Goal: Task Accomplishment & Management: Manage account settings

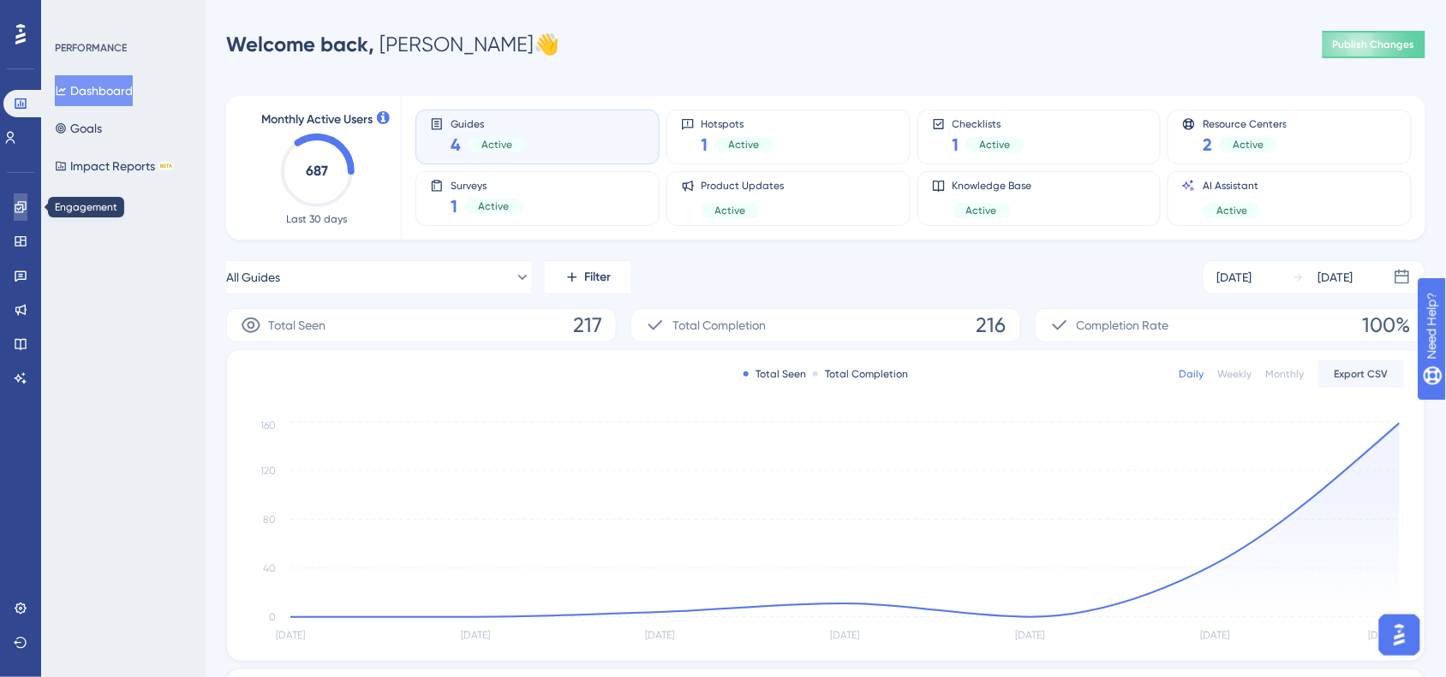
click at [27, 208] on link at bounding box center [21, 207] width 14 height 27
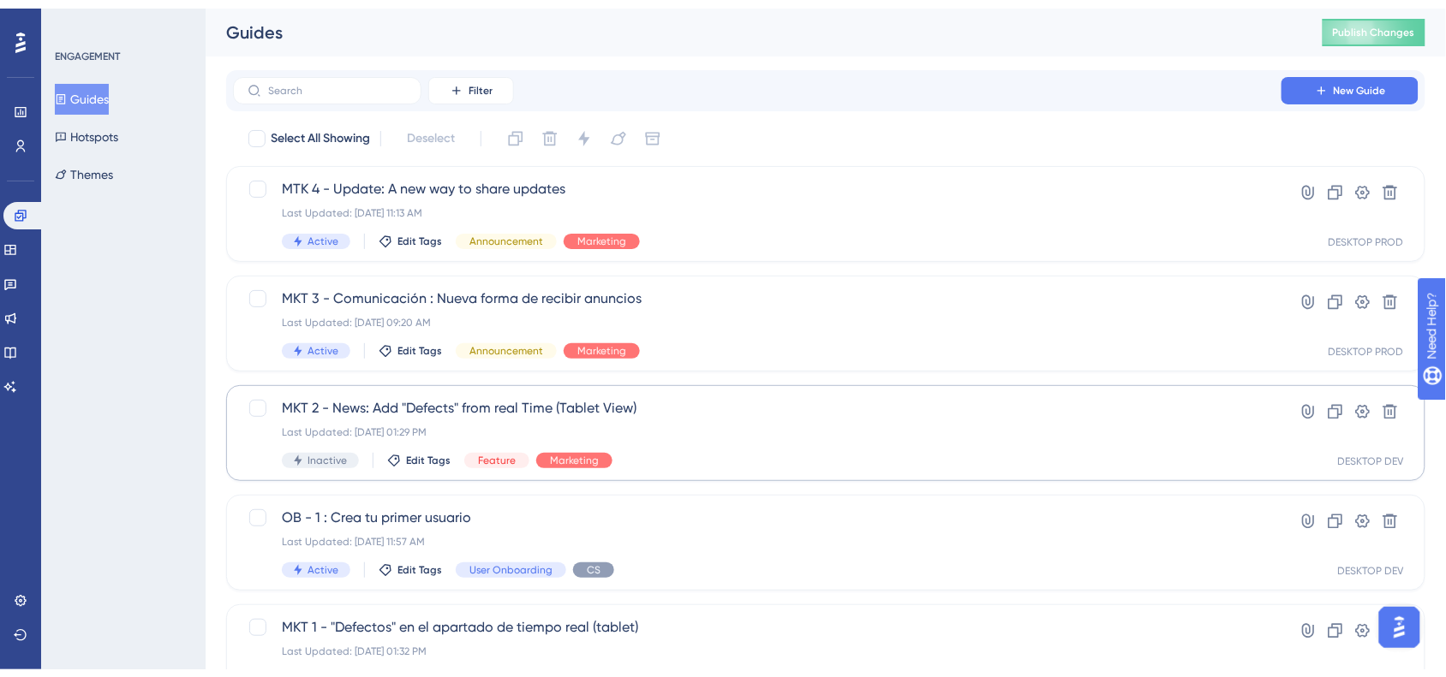
scroll to position [69, 0]
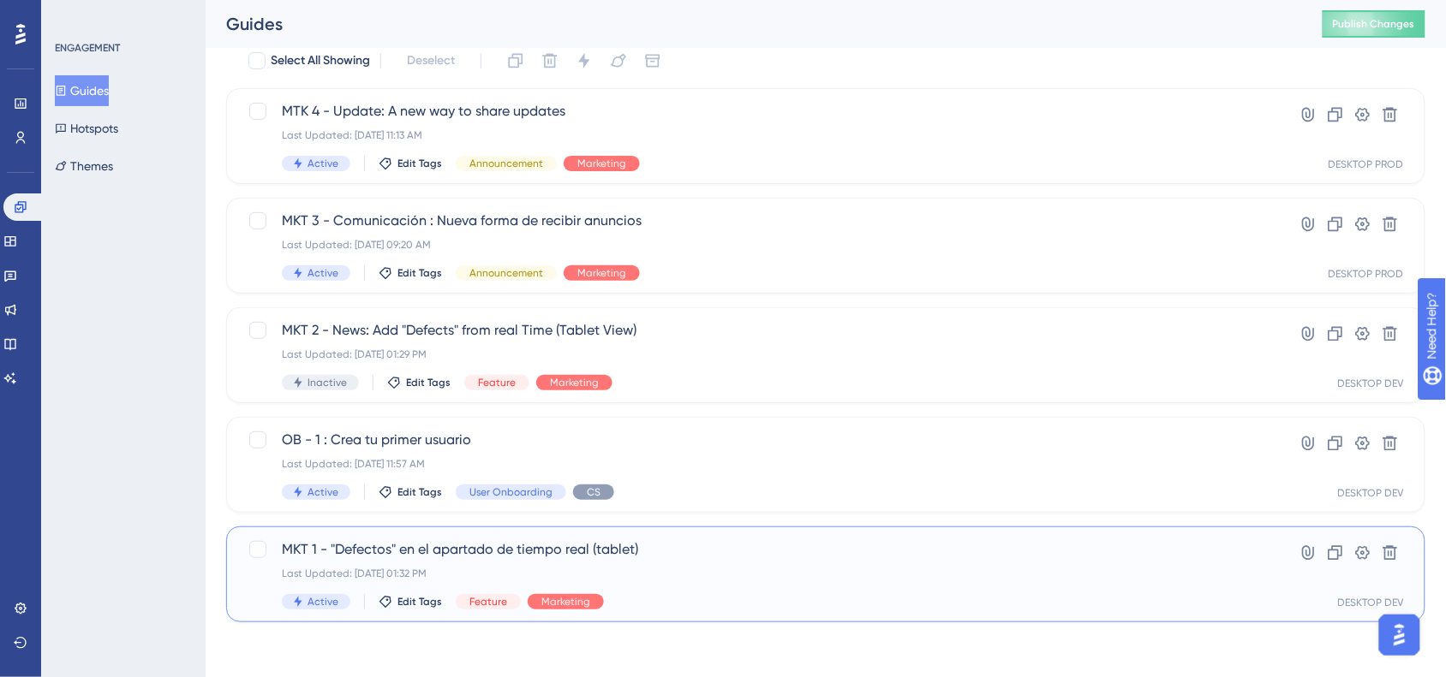
click at [871, 582] on div "MKT 1 - "Defectos" en el apartado de tiempo real (tablet) Last Updated: [DATE] …" at bounding box center [757, 575] width 951 height 70
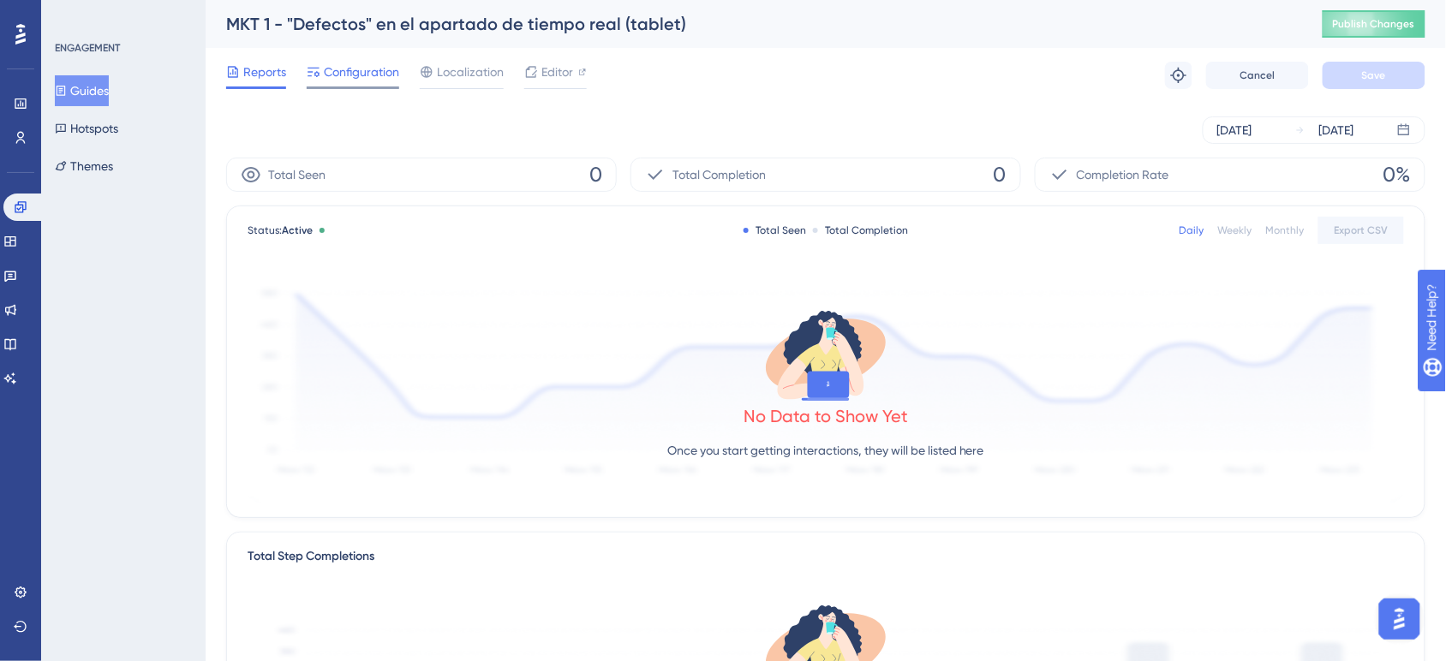
click at [390, 67] on span "Configuration" at bounding box center [361, 72] width 75 height 21
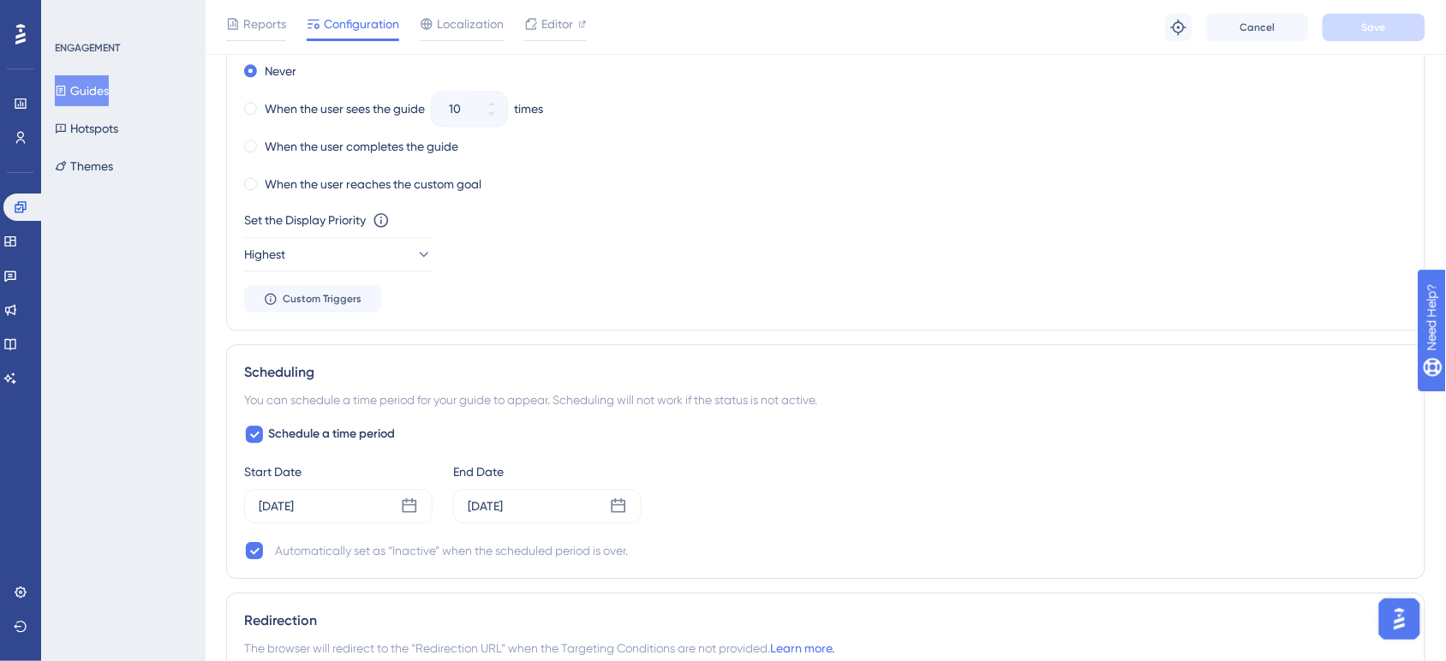
scroll to position [1285, 0]
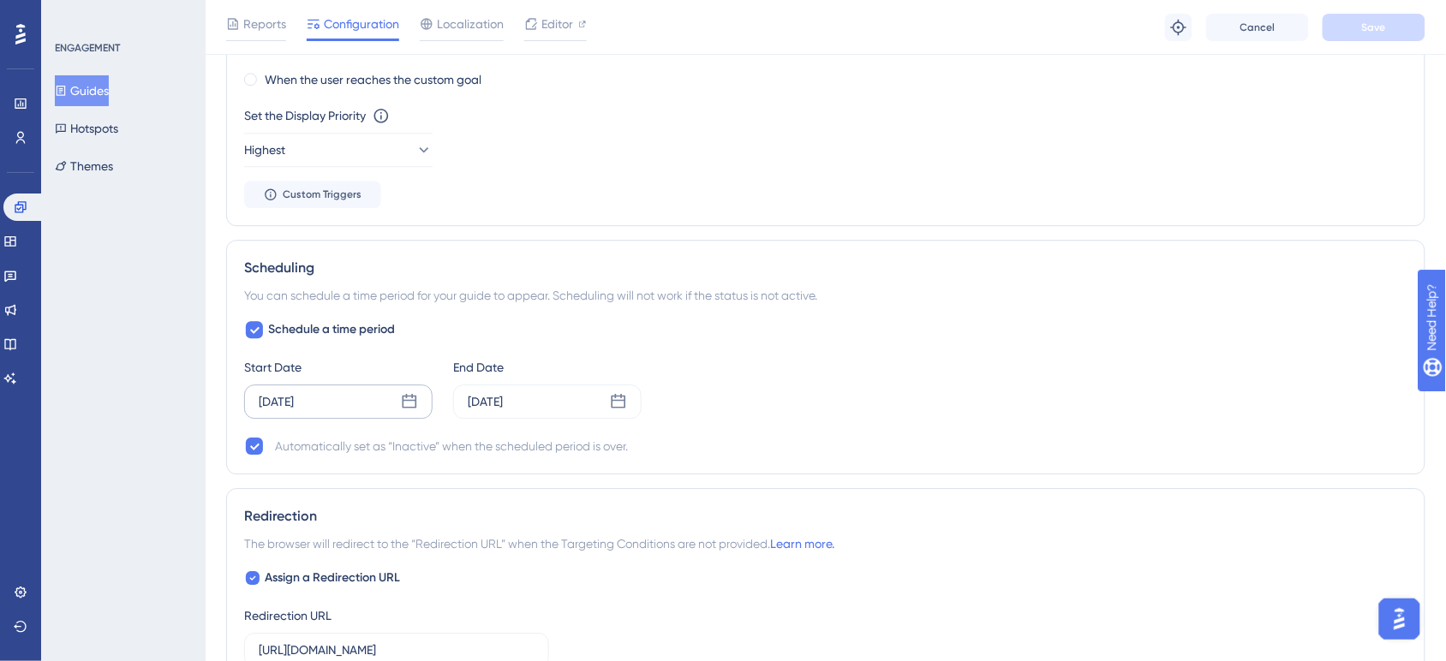
click at [416, 415] on div "[DATE]" at bounding box center [338, 402] width 188 height 34
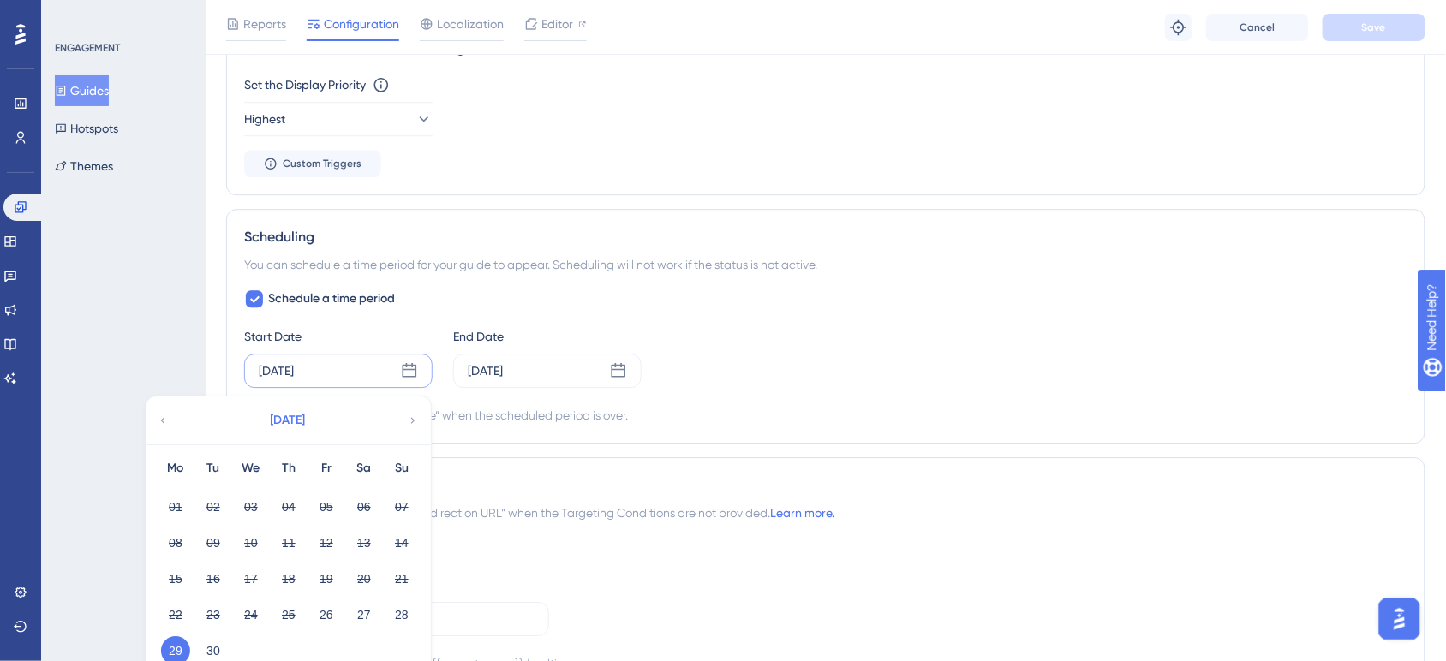
scroll to position [1499, 0]
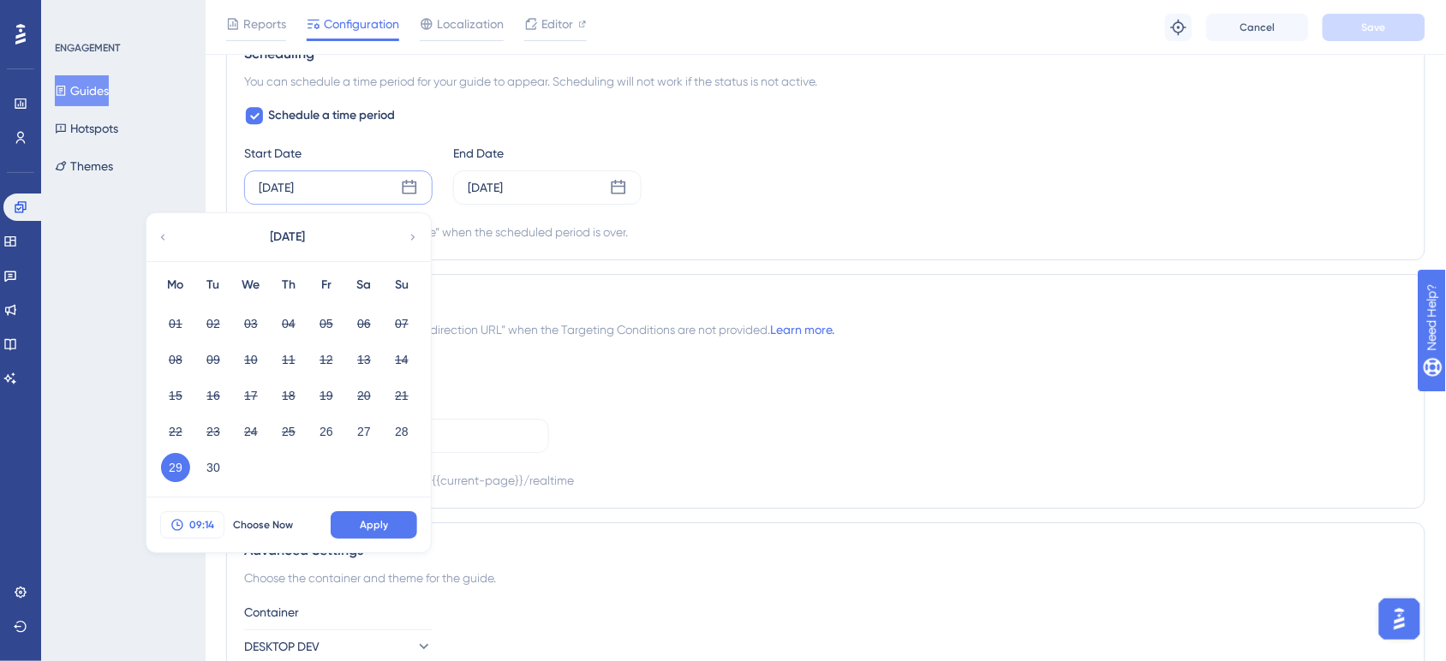
click at [194, 523] on span "09:14" at bounding box center [201, 525] width 25 height 14
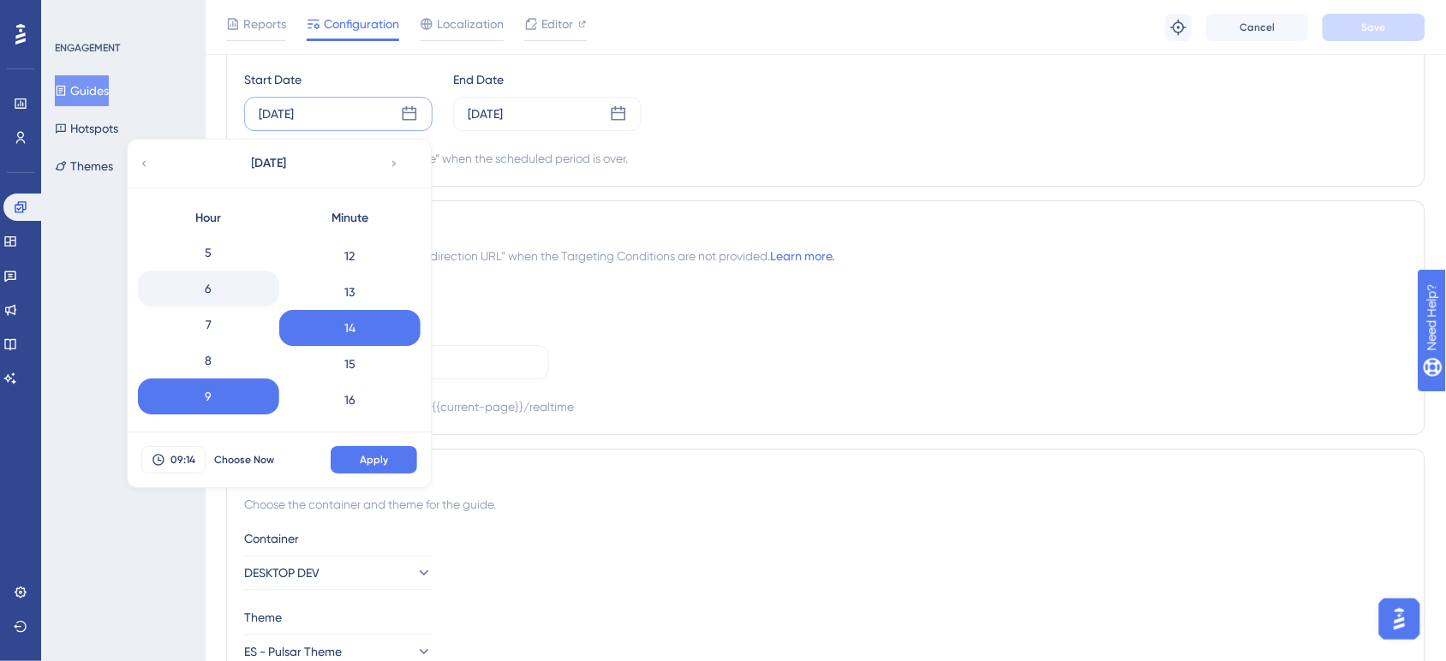
scroll to position [143, 0]
click at [216, 360] on div "7" at bounding box center [208, 362] width 141 height 36
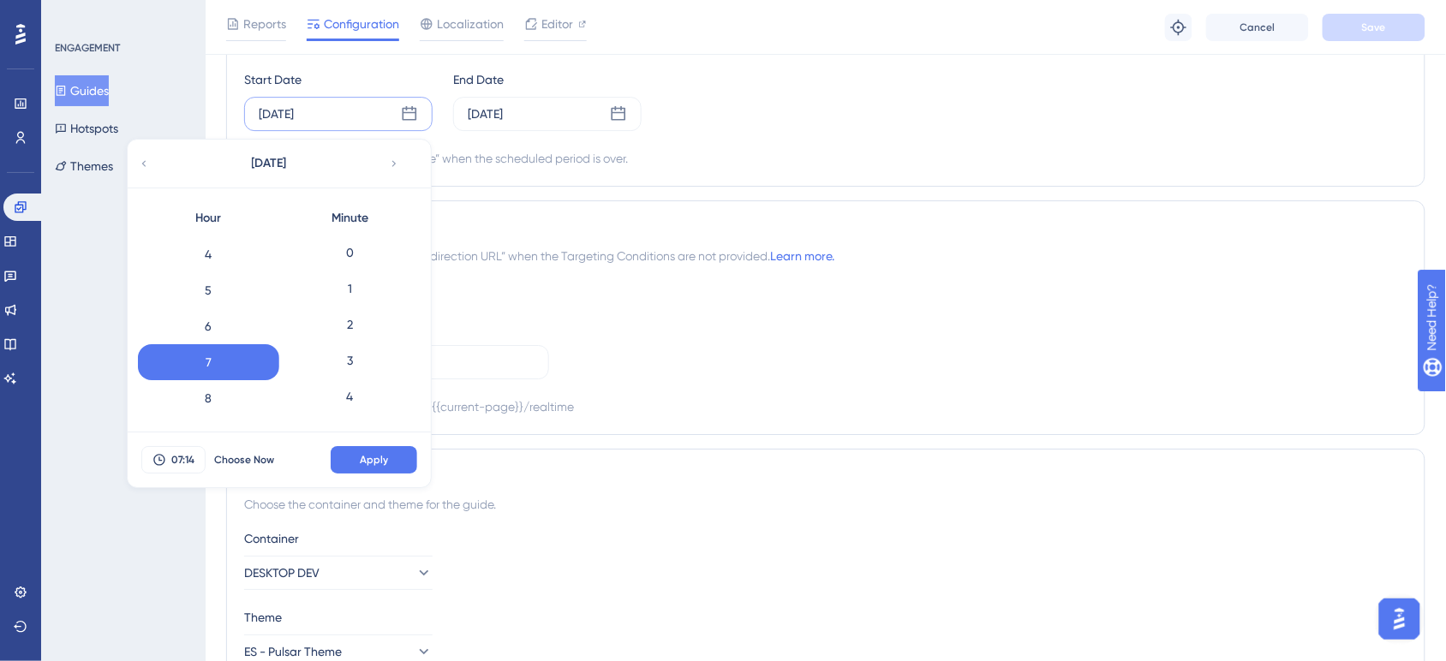
scroll to position [0, 0]
click at [381, 261] on div "0" at bounding box center [349, 254] width 141 height 36
click at [397, 448] on button "Apply" at bounding box center [374, 459] width 86 height 27
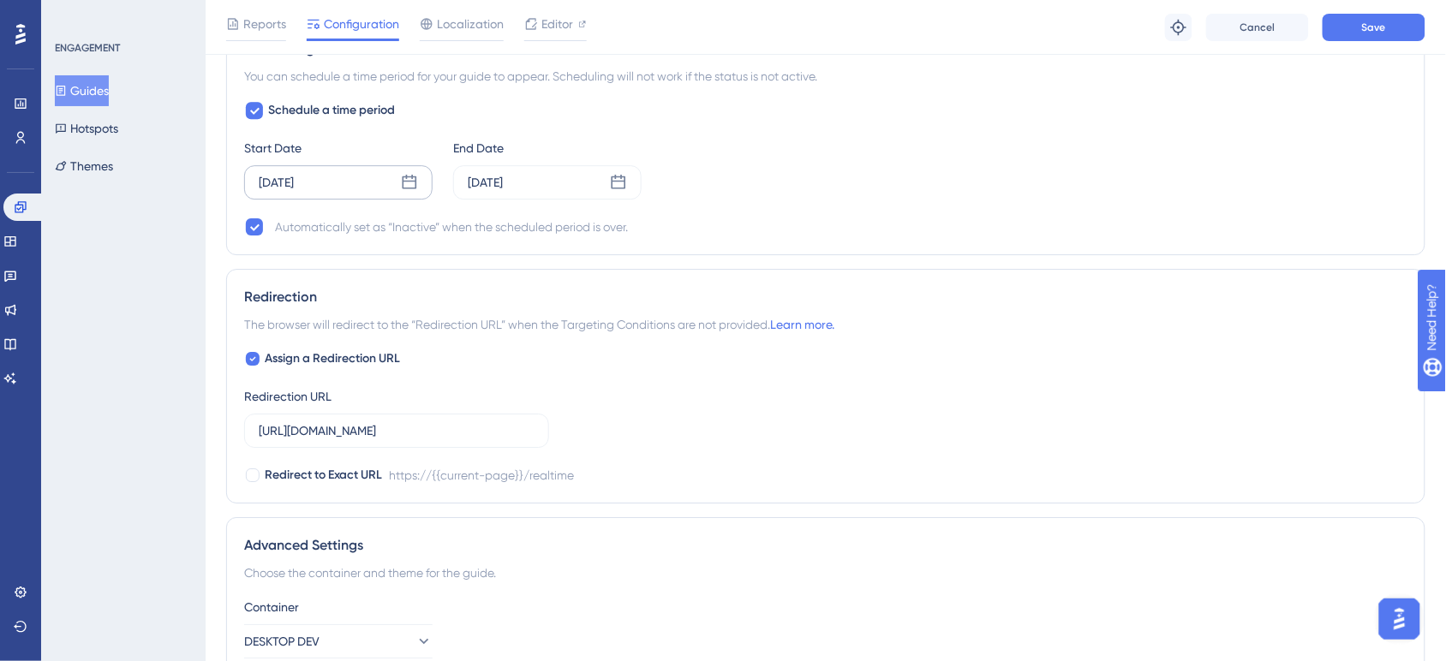
scroll to position [1465, 0]
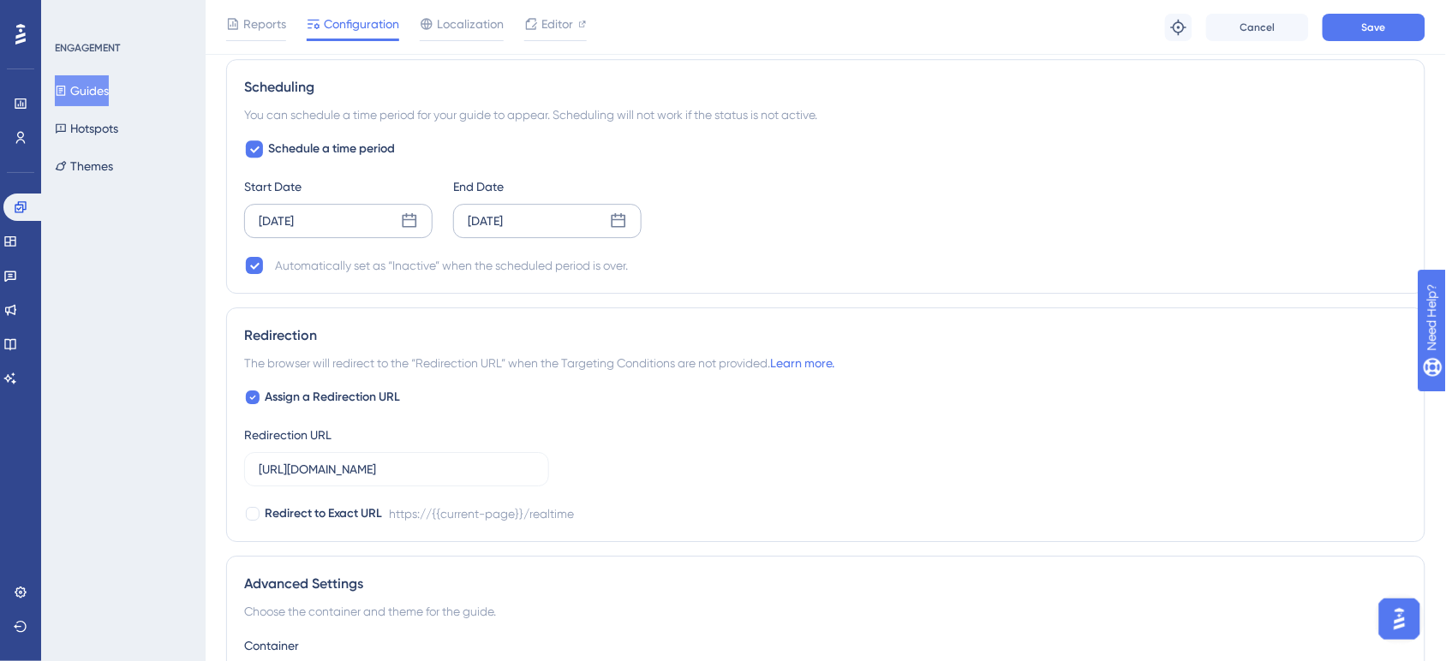
click at [617, 217] on icon at bounding box center [618, 220] width 15 height 15
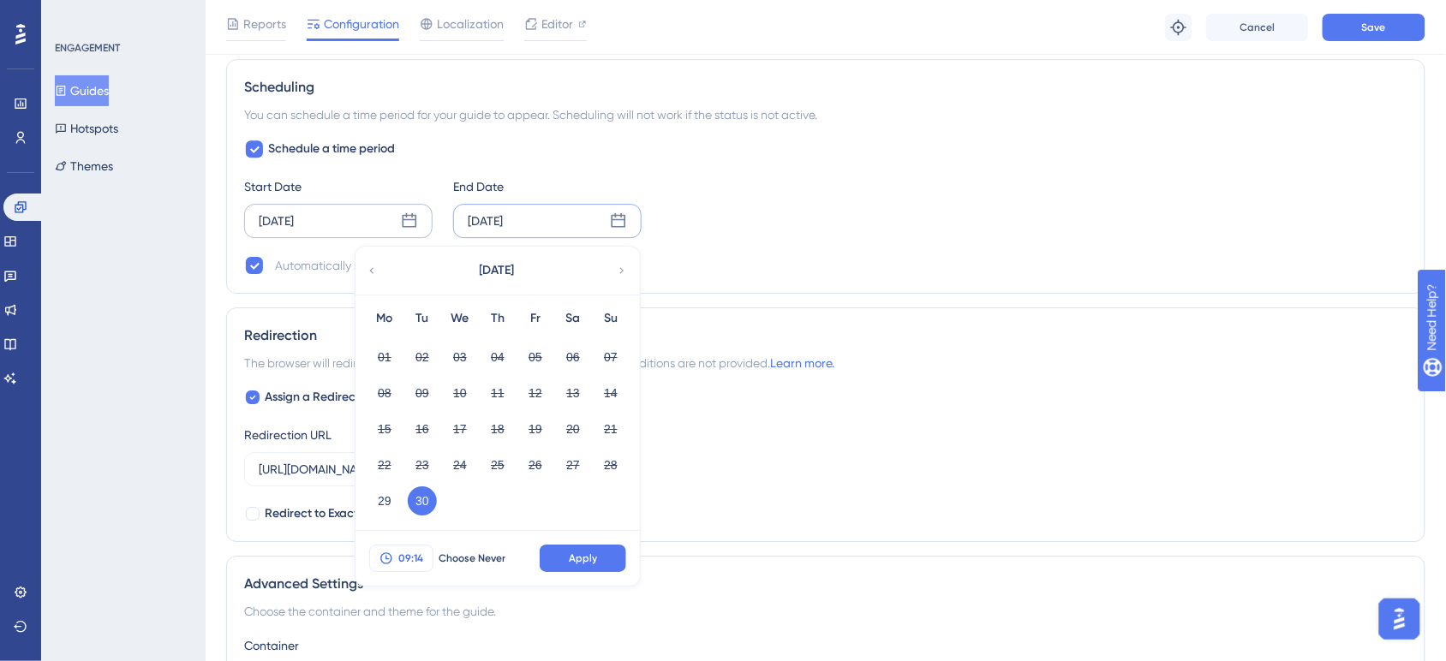
click at [405, 550] on button "09:14" at bounding box center [401, 558] width 64 height 27
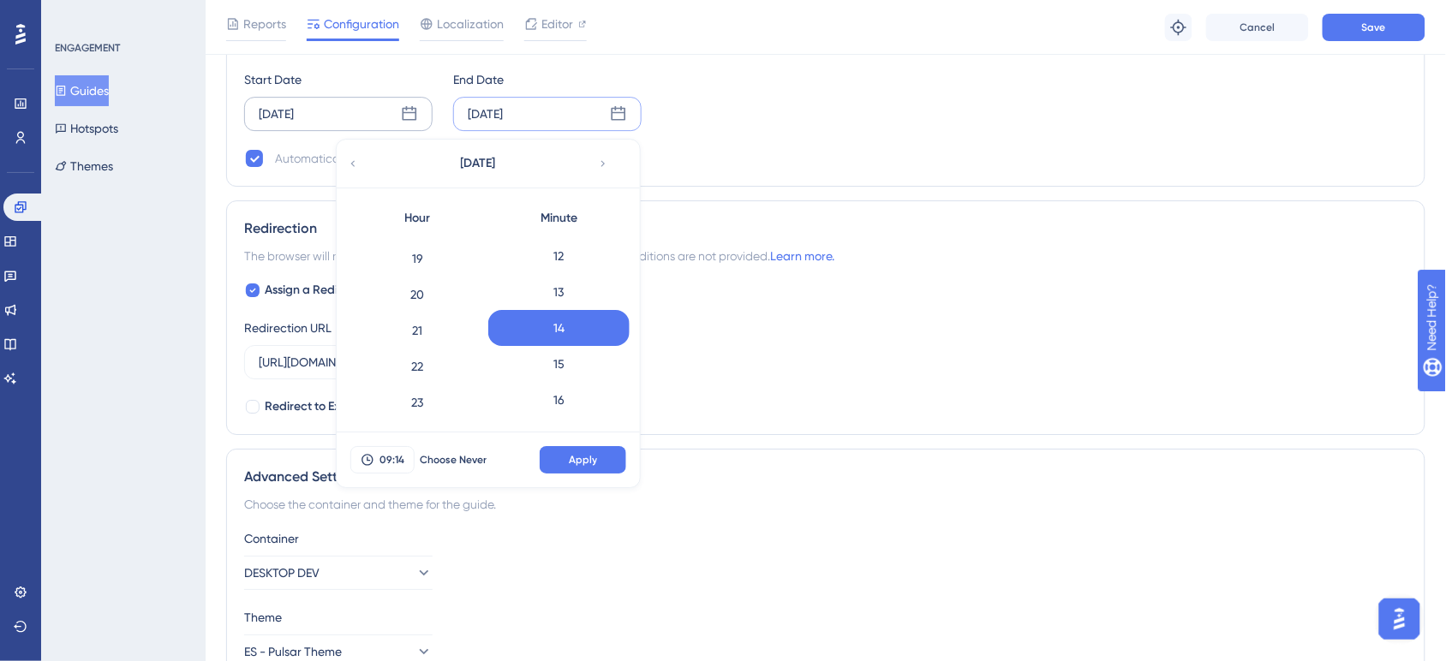
scroll to position [679, 0]
click at [429, 414] on div "23" at bounding box center [417, 402] width 141 height 36
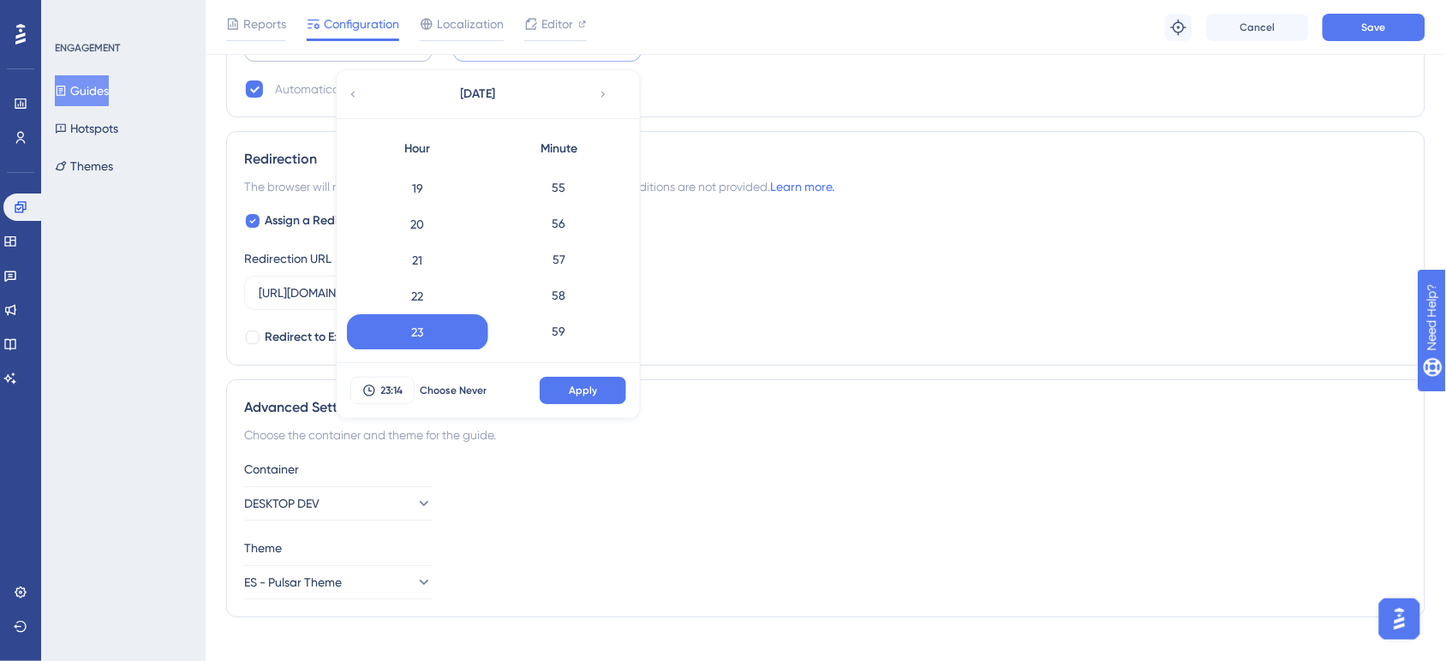
scroll to position [1670, 0]
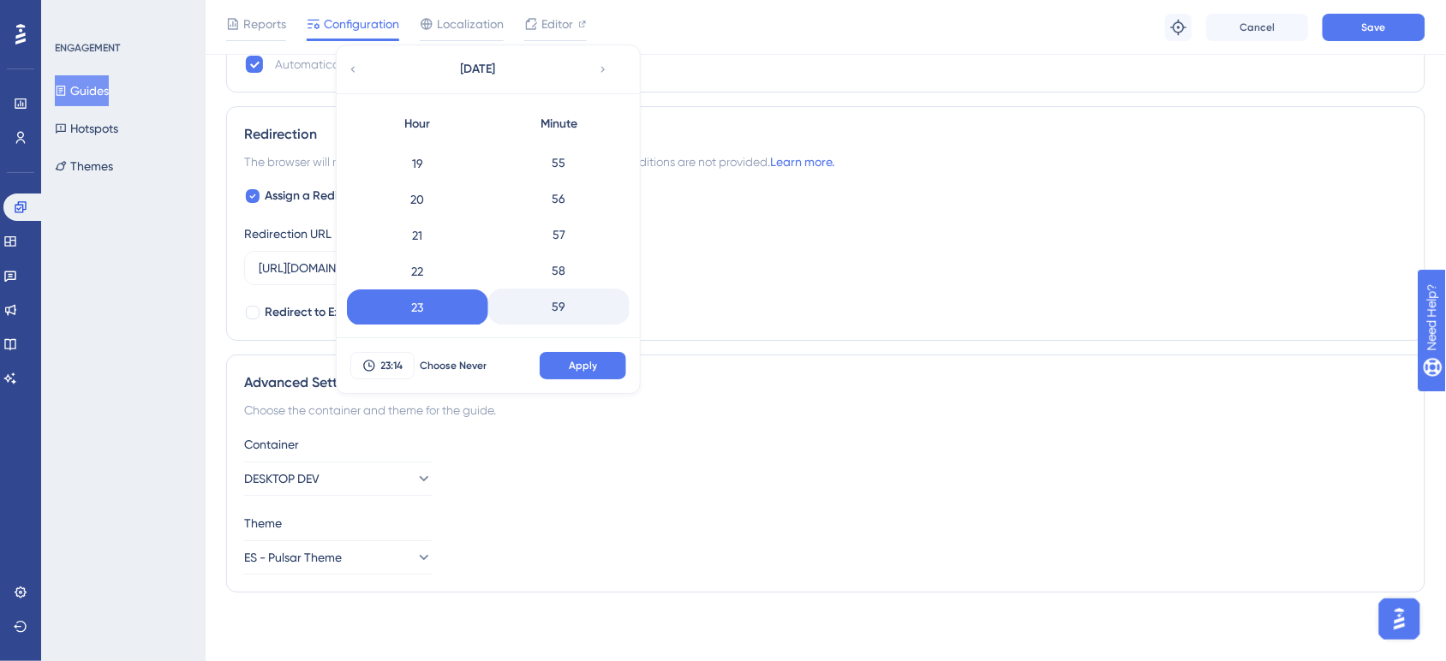
click at [554, 313] on div "59" at bounding box center [558, 307] width 141 height 36
click at [575, 362] on span "Apply" at bounding box center [583, 366] width 28 height 14
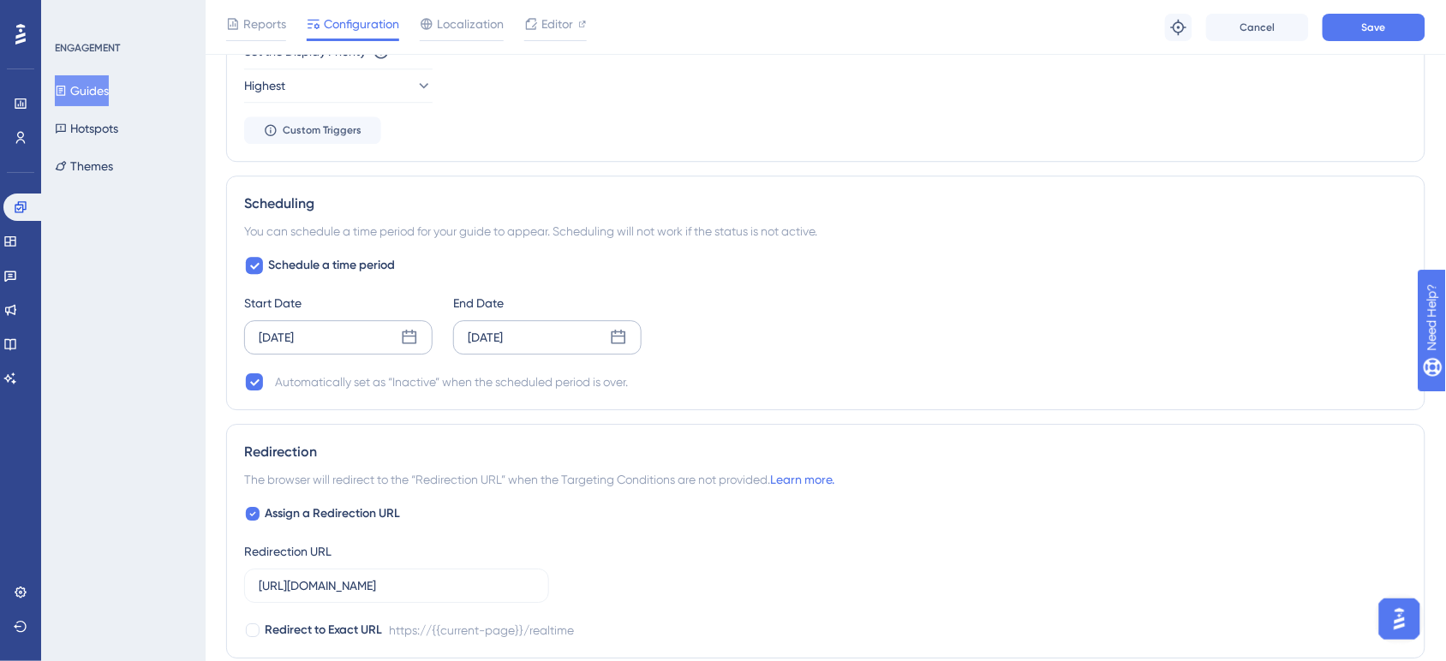
scroll to position [1028, 0]
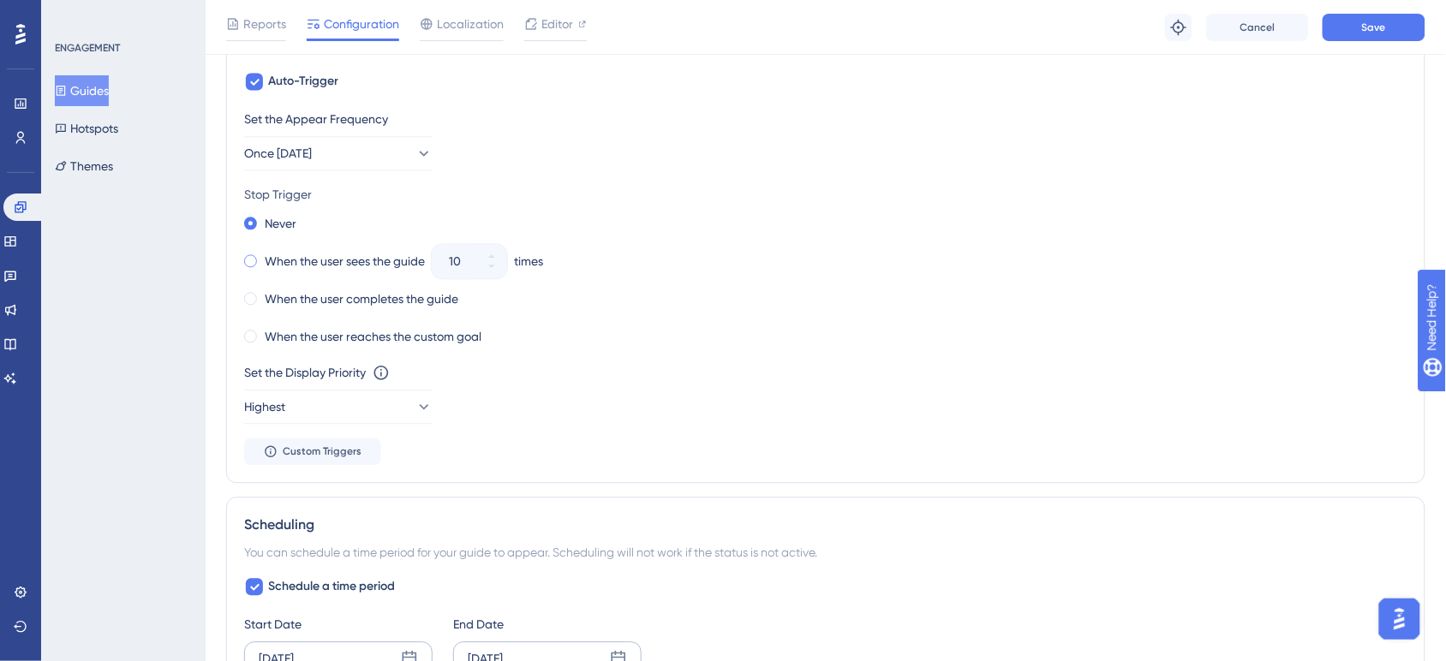
click at [271, 262] on label "When the user sees the guide" at bounding box center [345, 261] width 160 height 21
click at [495, 253] on icon at bounding box center [491, 256] width 10 height 10
type input "11"
click at [250, 215] on div "Never" at bounding box center [270, 224] width 52 height 24
click at [305, 347] on label "When the user reaches the custom goal" at bounding box center [373, 336] width 217 height 21
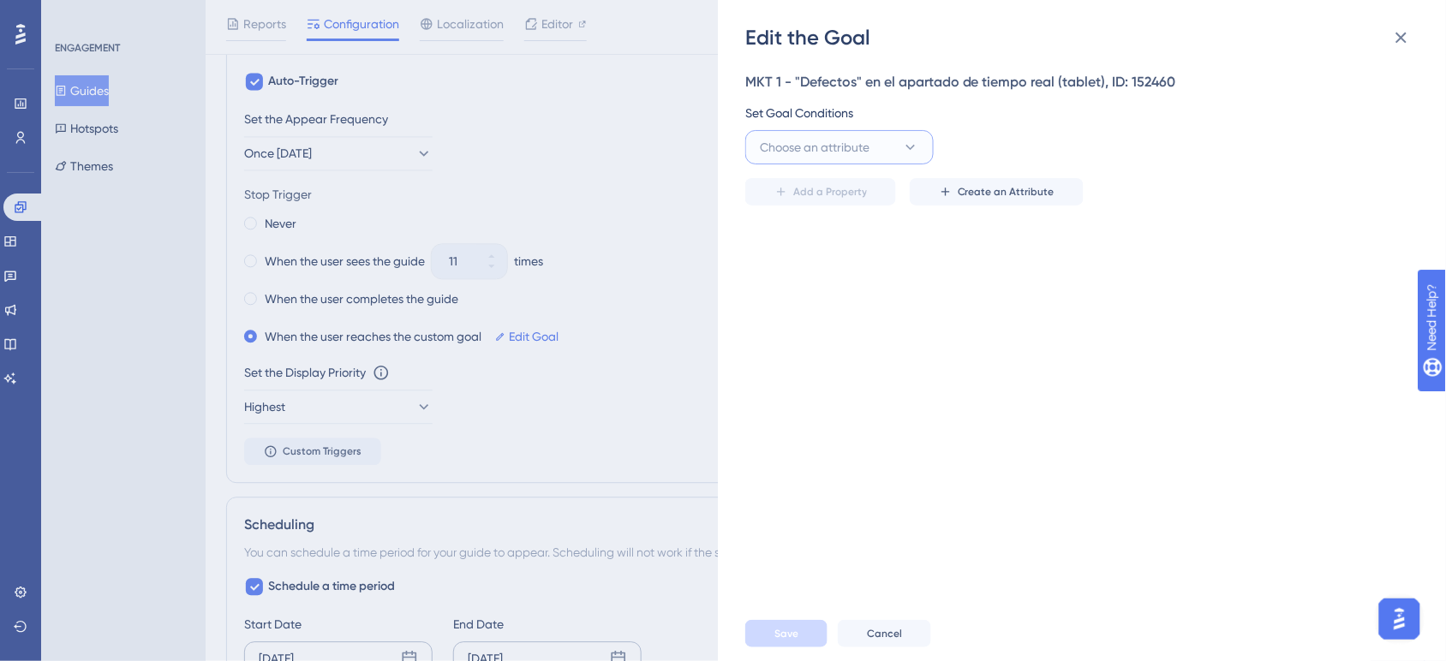
click at [892, 142] on button "Choose an attribute" at bounding box center [839, 147] width 188 height 34
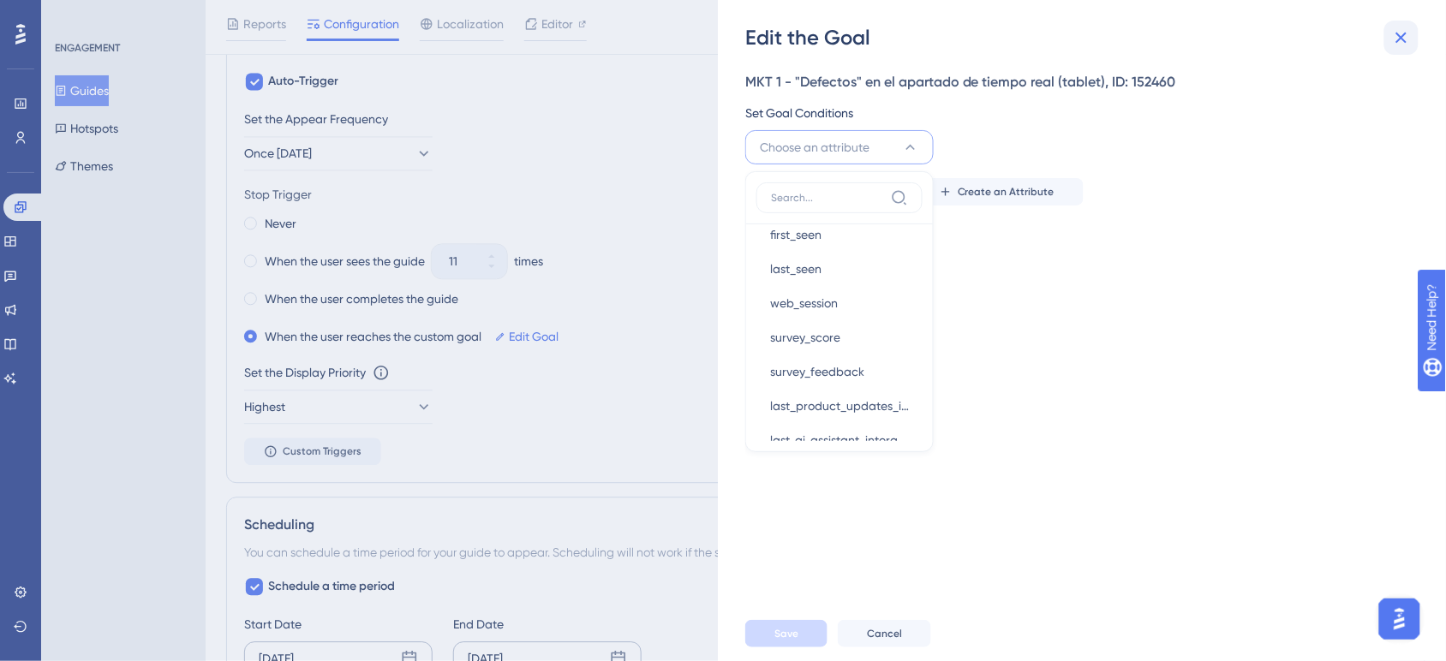
click at [1406, 37] on icon at bounding box center [1401, 37] width 21 height 21
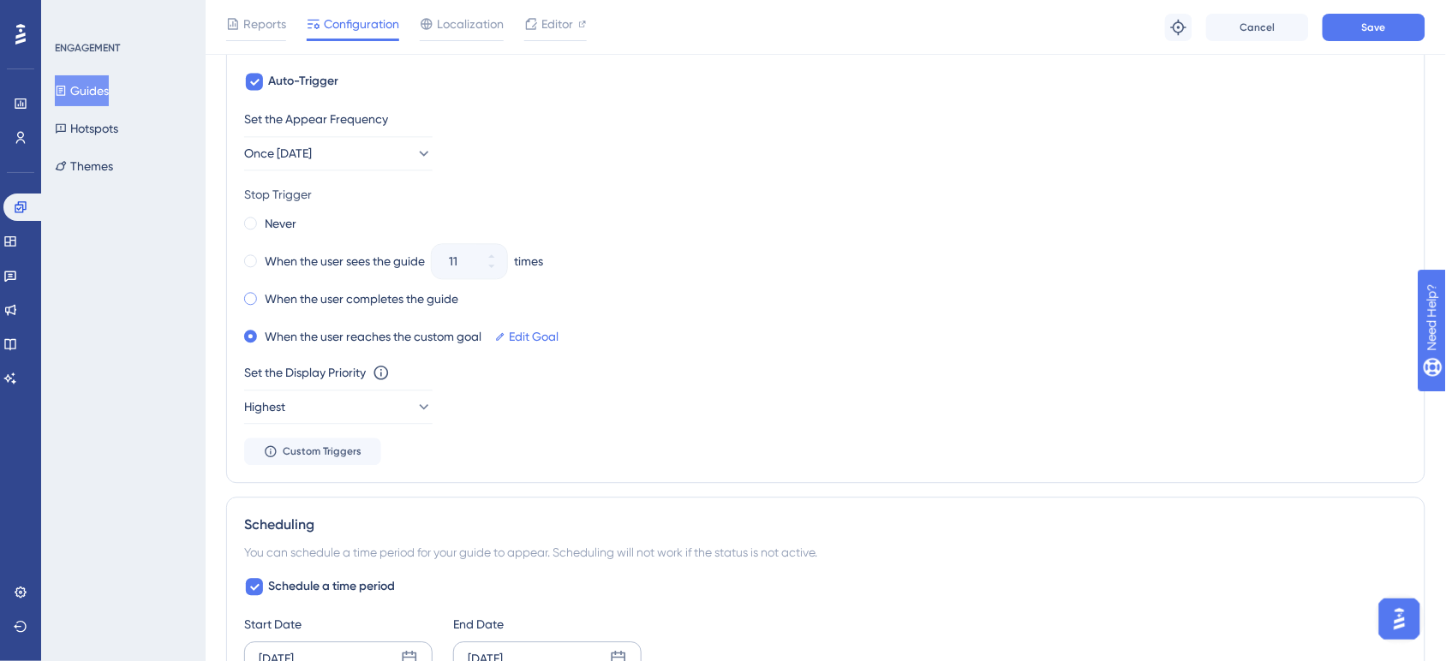
click at [255, 306] on div "When the user completes the guide" at bounding box center [351, 299] width 214 height 24
click at [258, 224] on div "Never" at bounding box center [270, 224] width 52 height 24
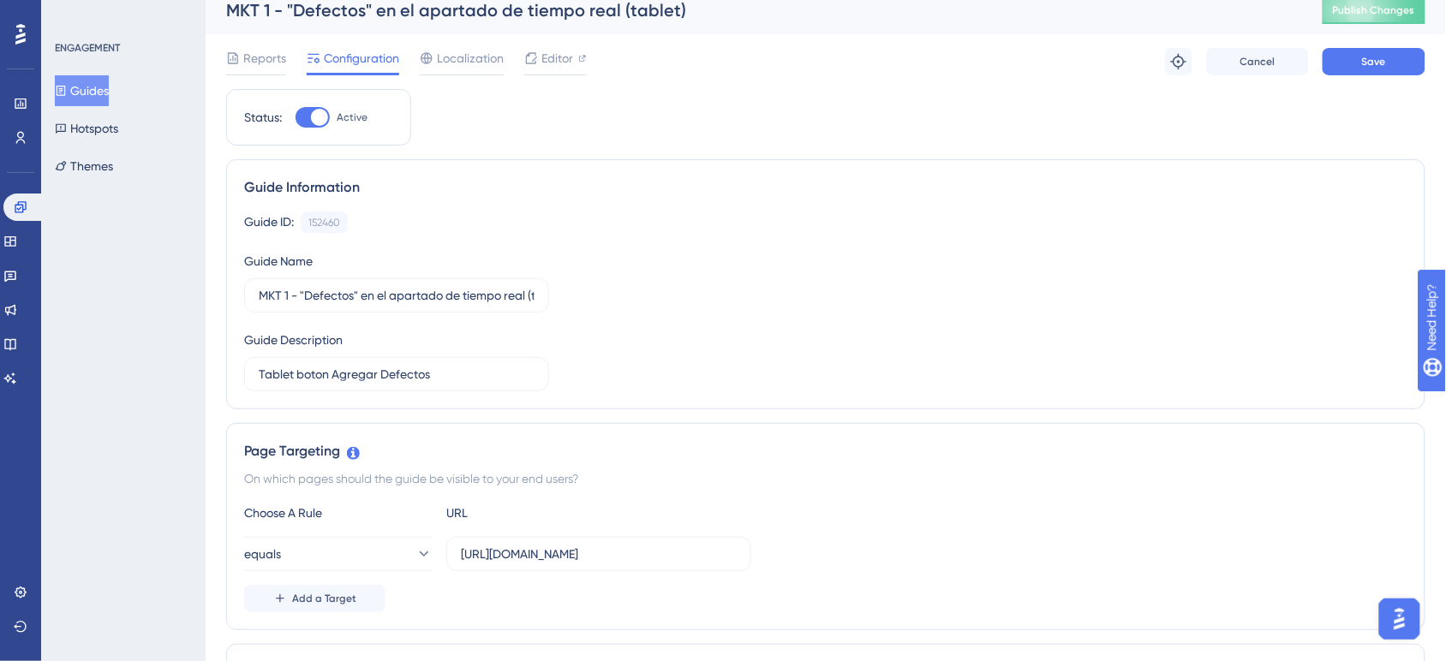
scroll to position [0, 0]
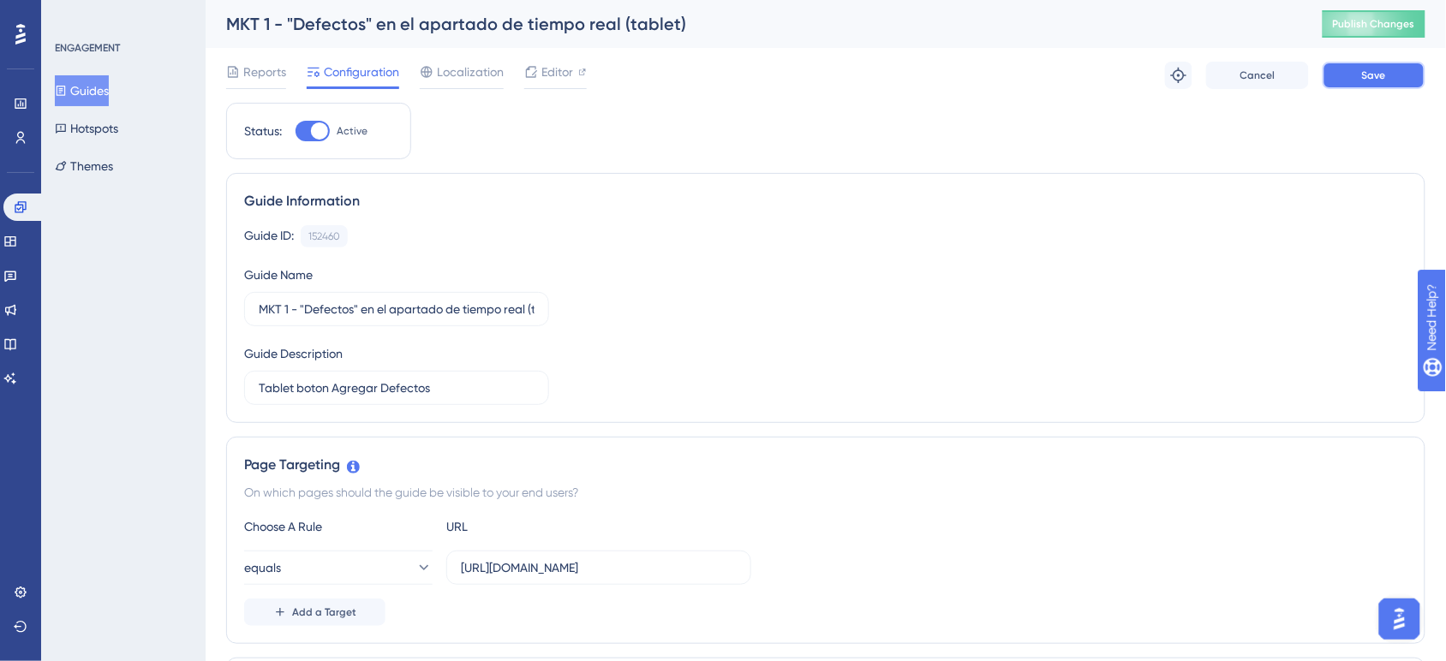
click at [1360, 87] on button "Save" at bounding box center [1373, 75] width 103 height 27
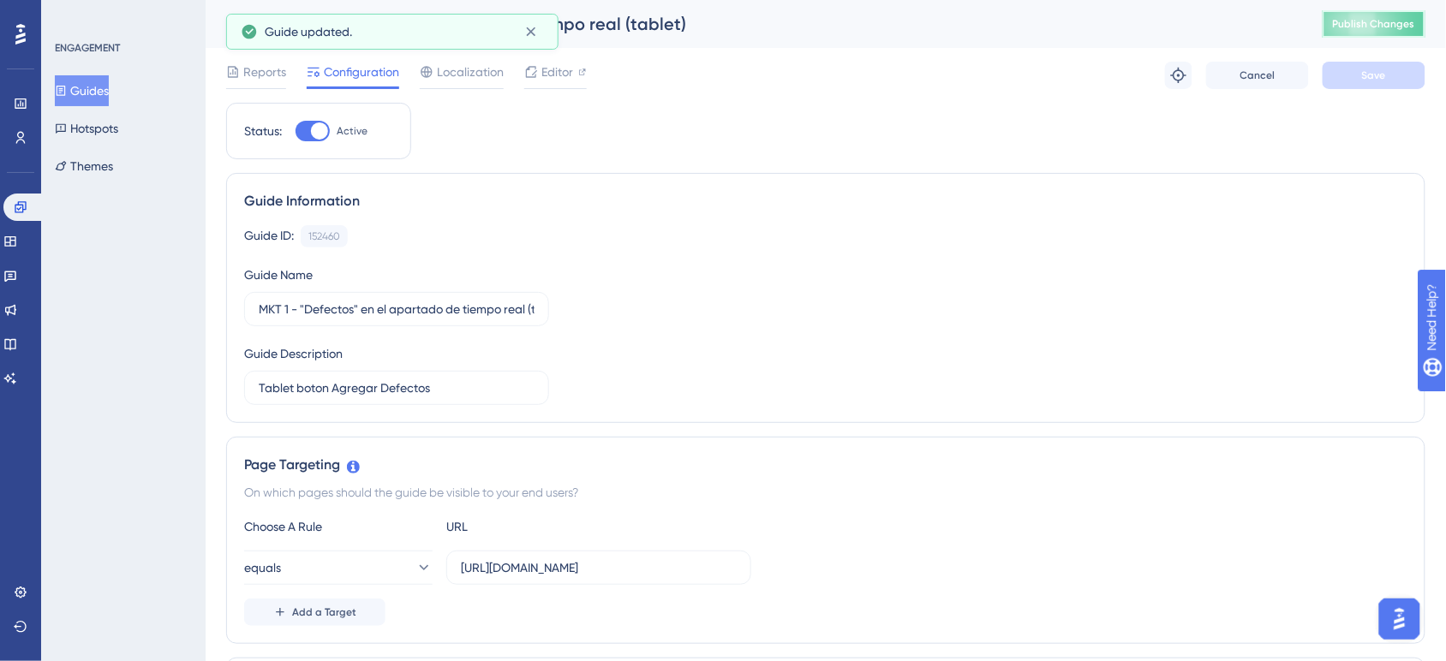
click at [1369, 19] on span "Publish Changes" at bounding box center [1374, 24] width 82 height 14
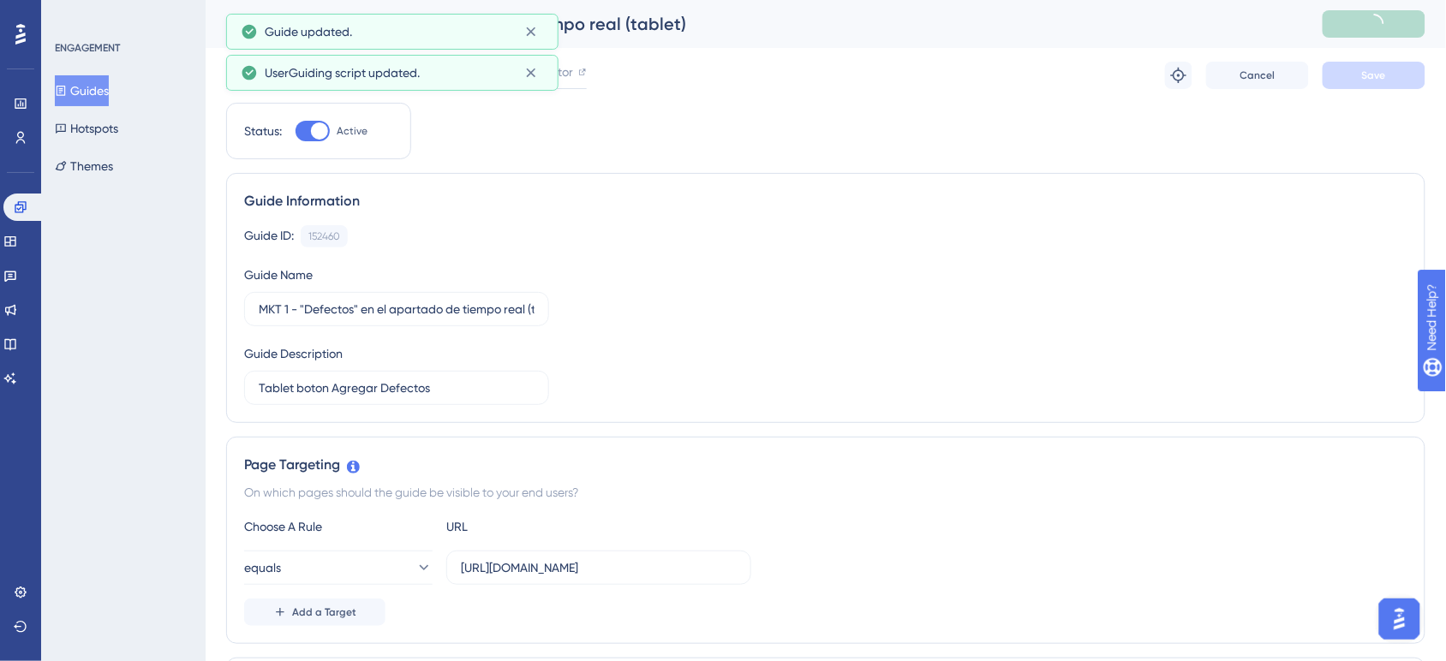
click at [95, 83] on button "Guides" at bounding box center [82, 90] width 54 height 31
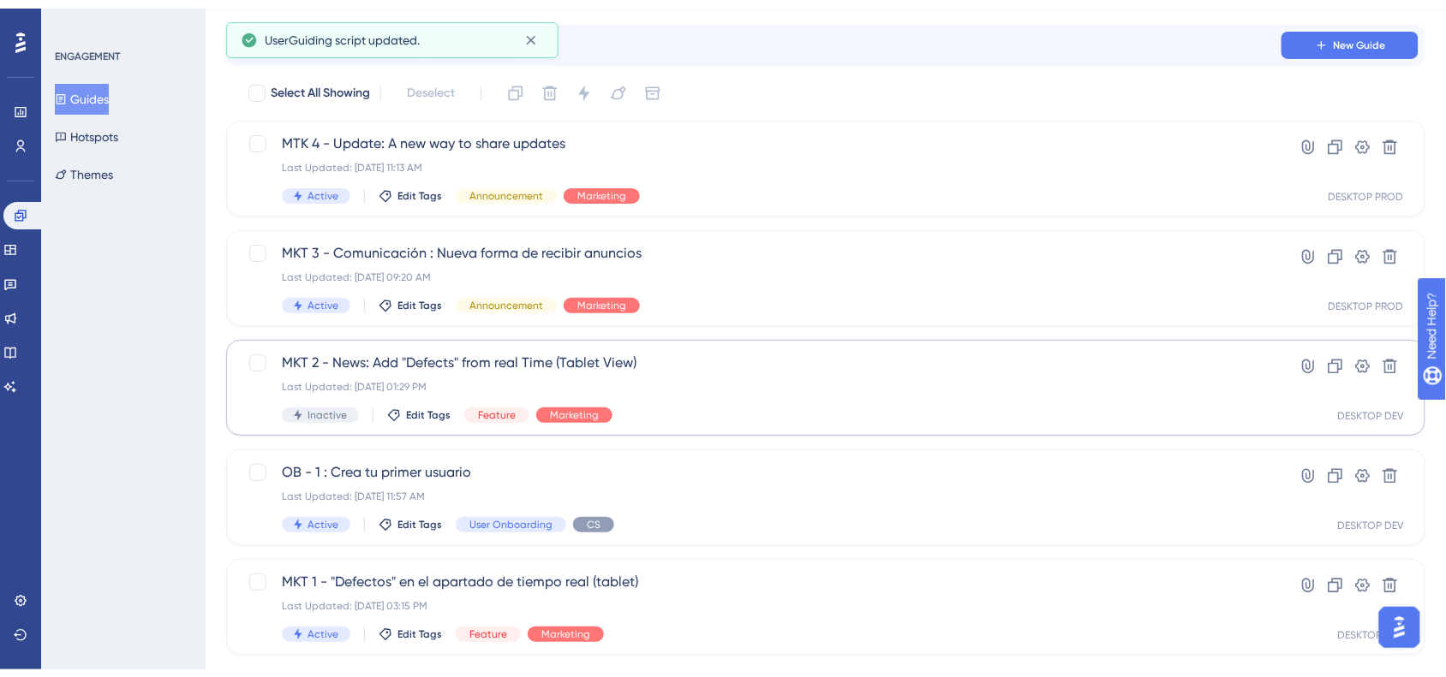
scroll to position [69, 0]
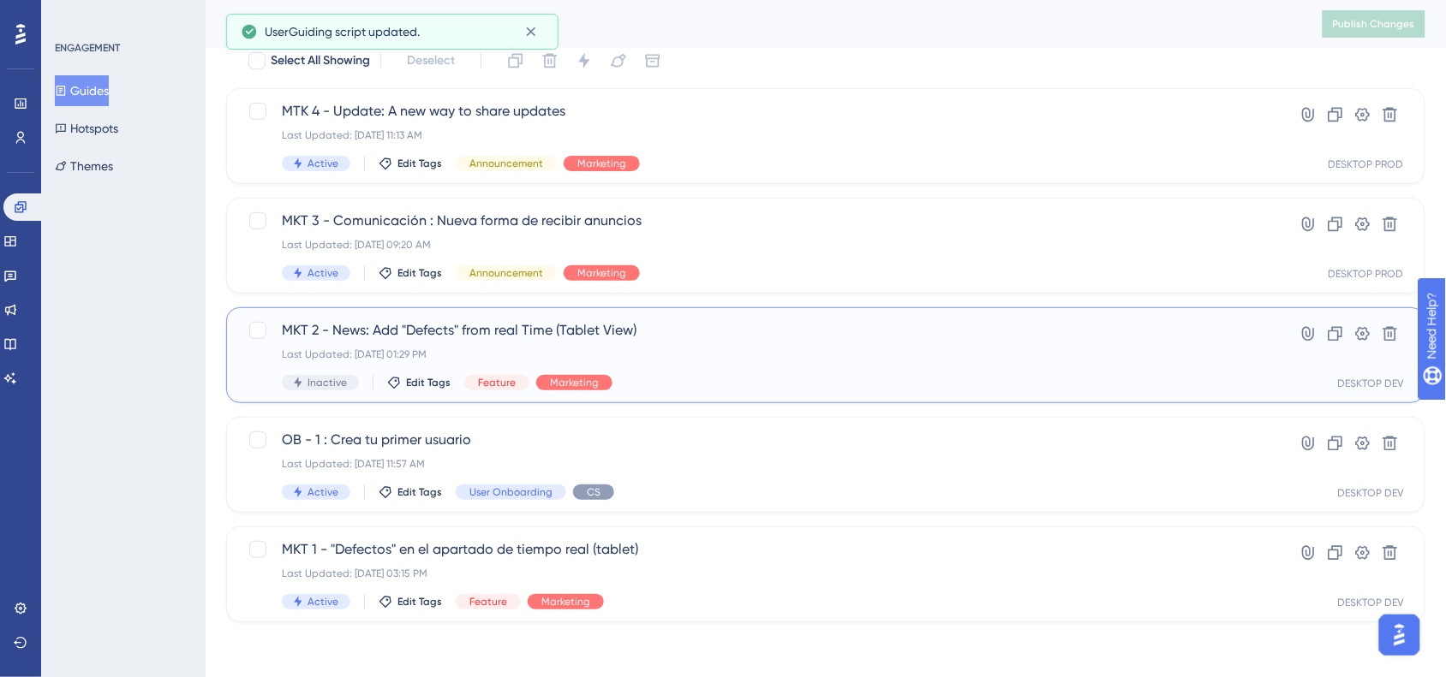
click at [725, 361] on div "Last Updated: [DATE] 01:29 PM" at bounding box center [757, 355] width 951 height 14
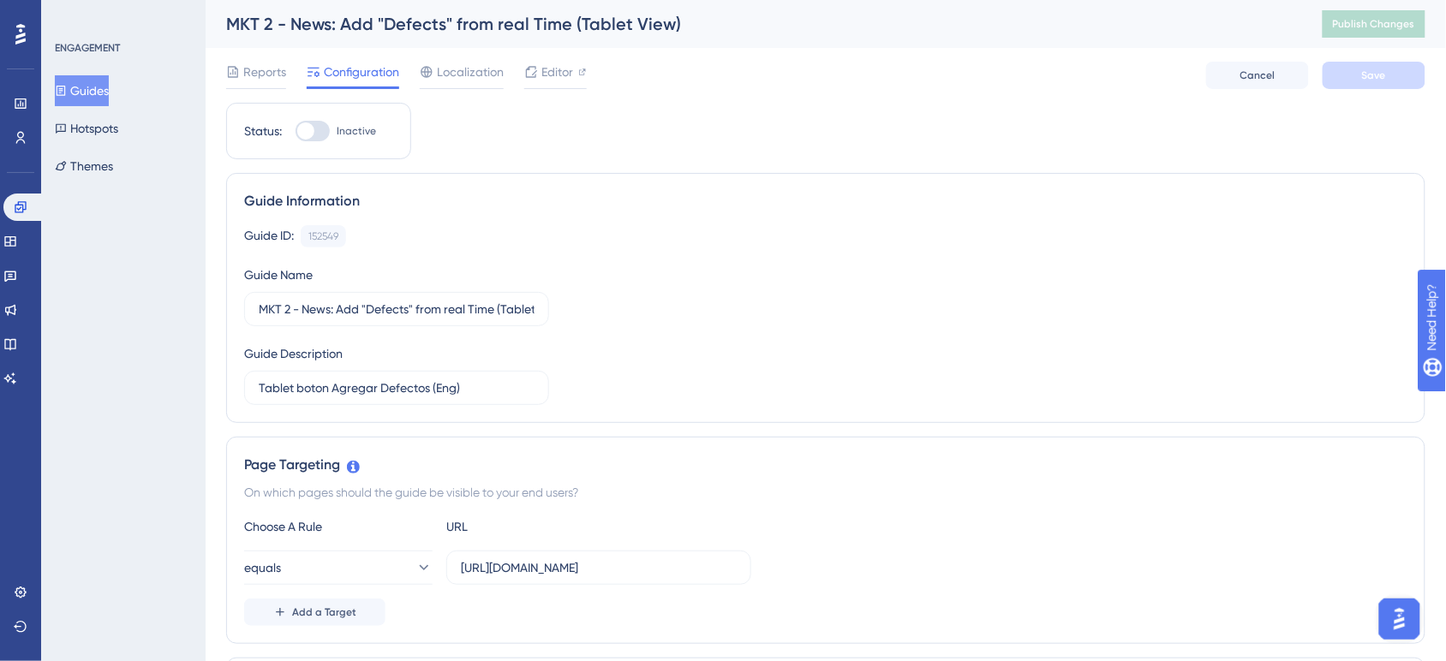
click at [328, 139] on div at bounding box center [312, 131] width 34 height 21
click at [295, 132] on input "Inactive" at bounding box center [295, 131] width 1 height 1
checkbox input "true"
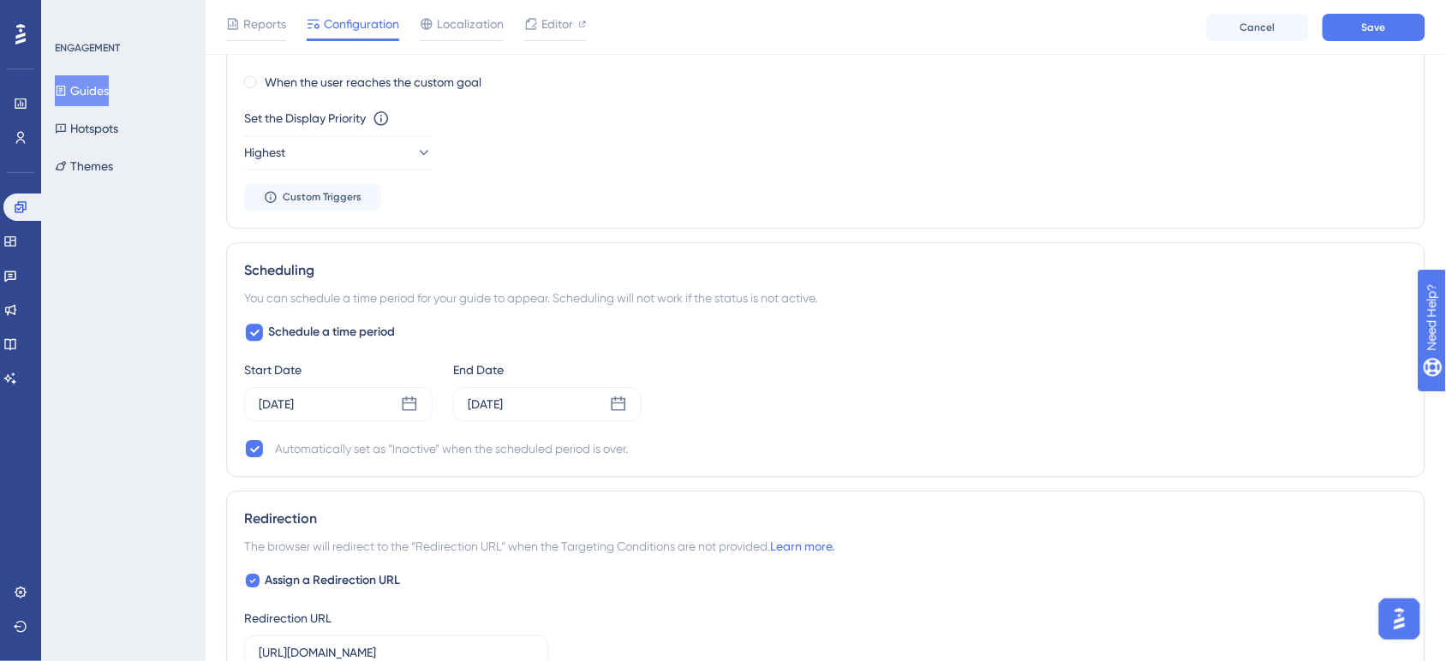
scroll to position [1285, 0]
click at [418, 407] on div "[DATE]" at bounding box center [338, 402] width 188 height 34
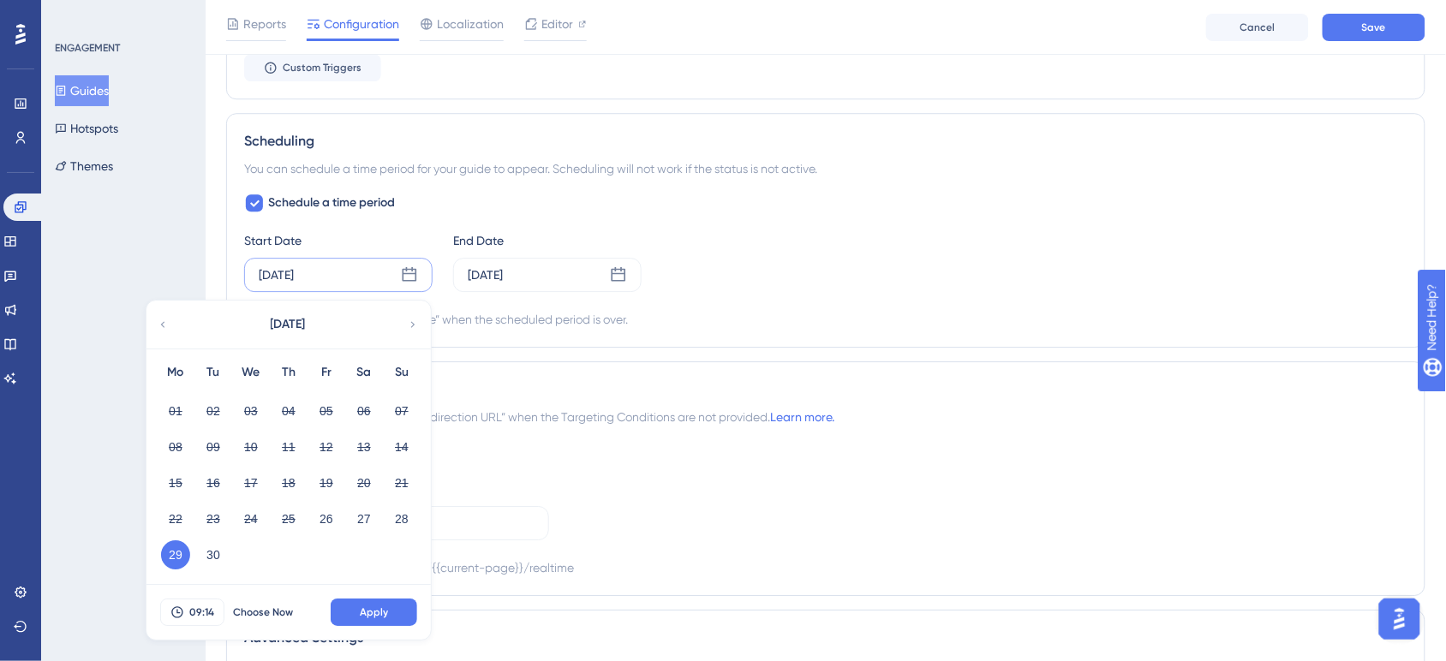
scroll to position [1670, 0]
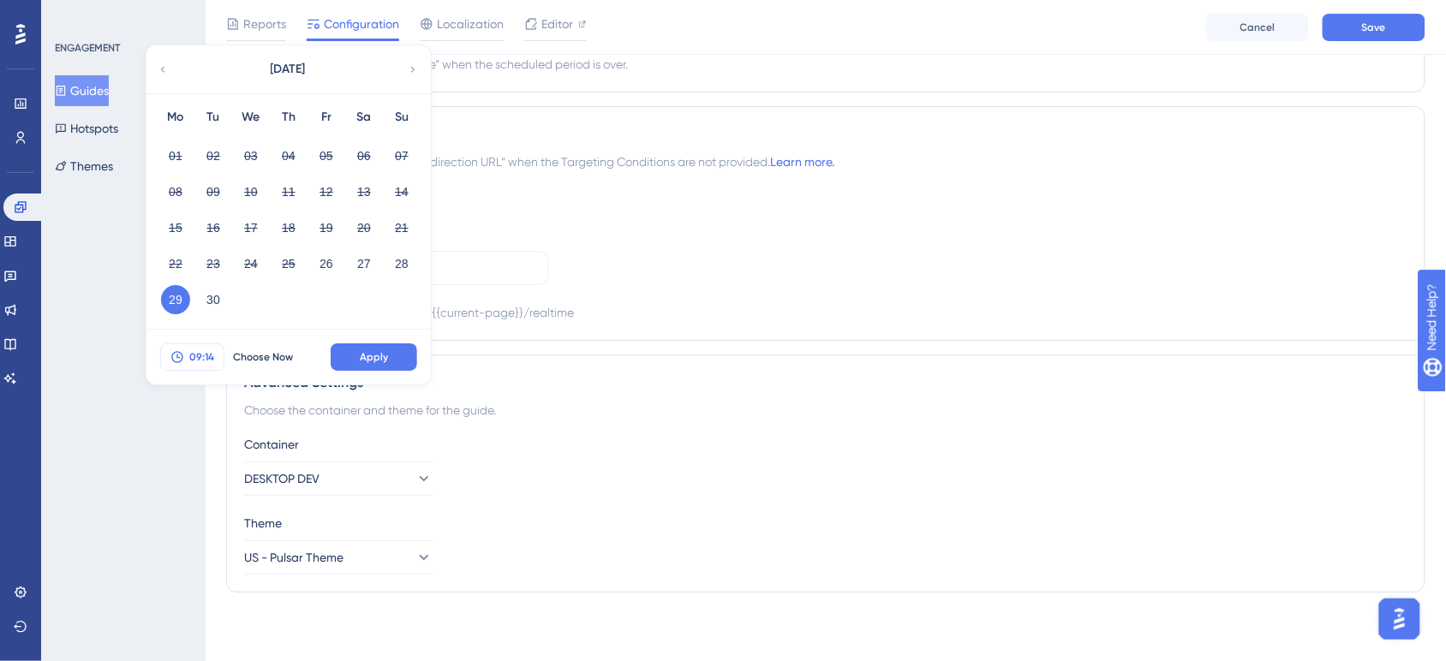
click at [189, 352] on span "09:14" at bounding box center [201, 357] width 25 height 14
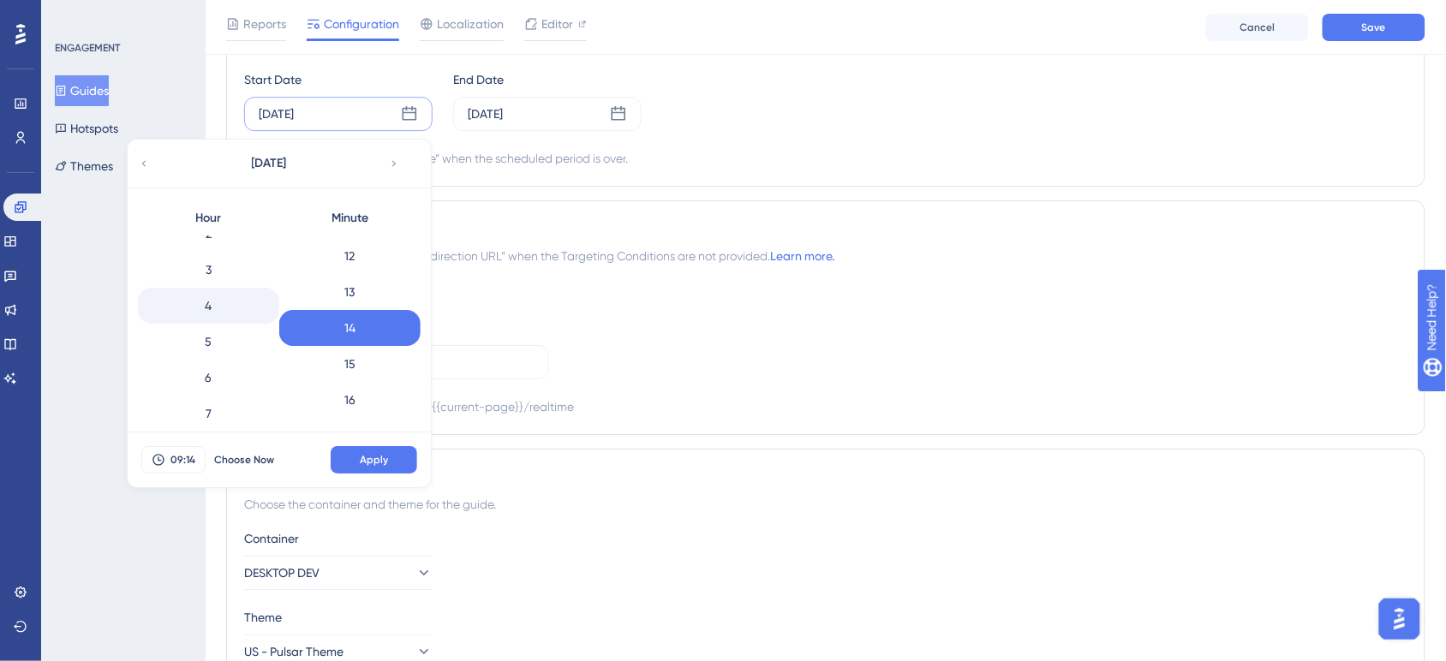
scroll to position [143, 0]
click at [220, 349] on div "7" at bounding box center [208, 362] width 141 height 36
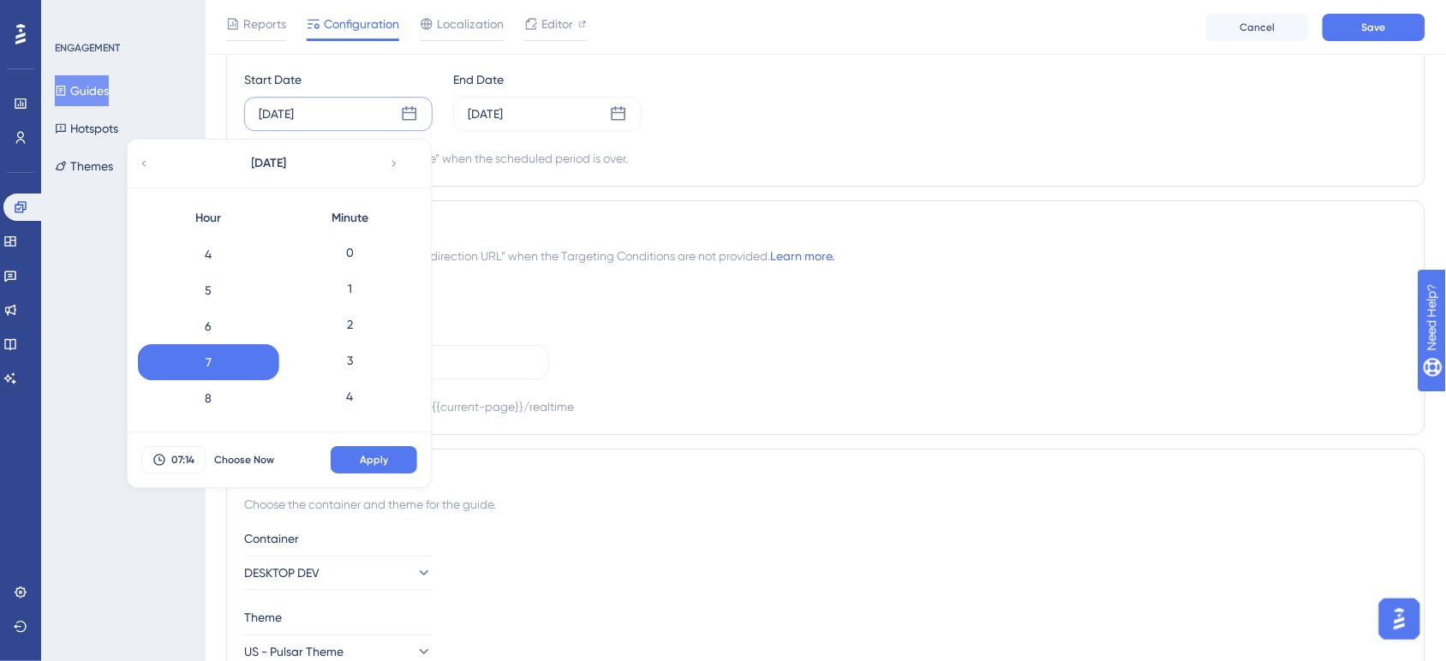
scroll to position [0, 0]
click at [341, 245] on div "0" at bounding box center [349, 254] width 141 height 36
click at [379, 461] on span "Apply" at bounding box center [374, 460] width 28 height 14
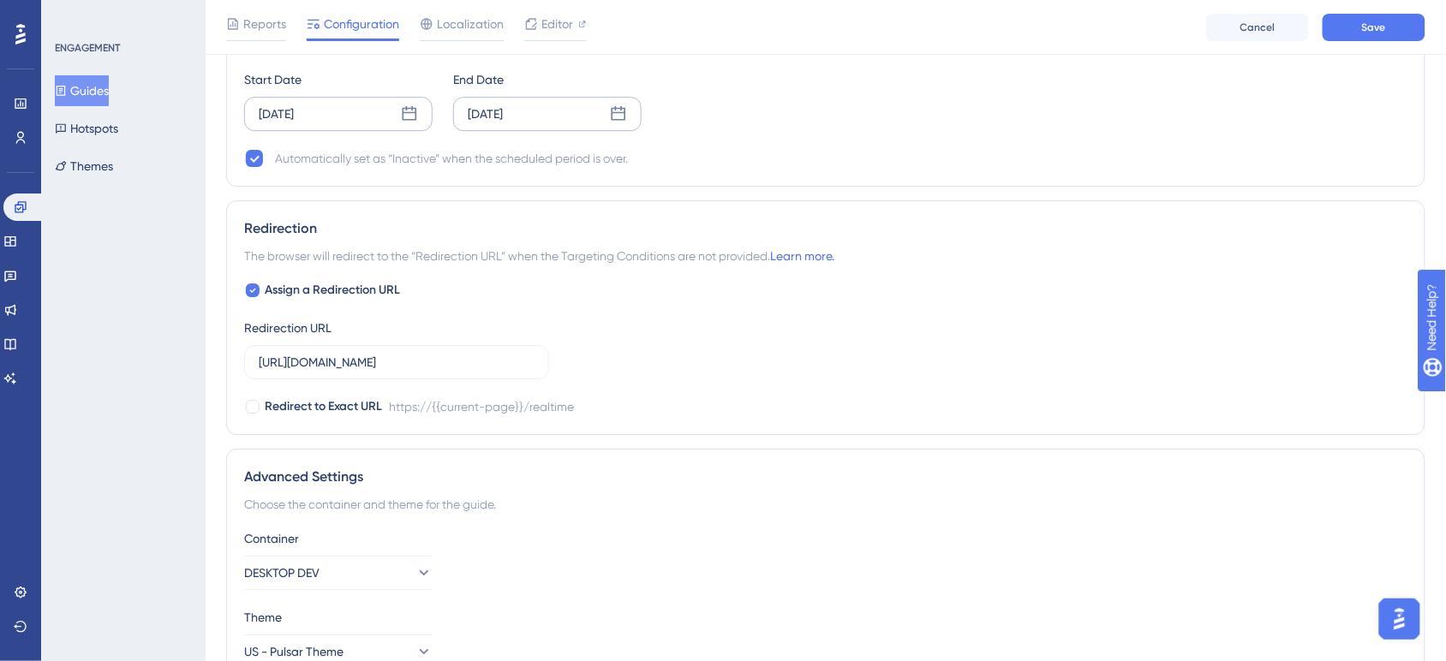
click at [562, 116] on div "[DATE]" at bounding box center [547, 114] width 188 height 34
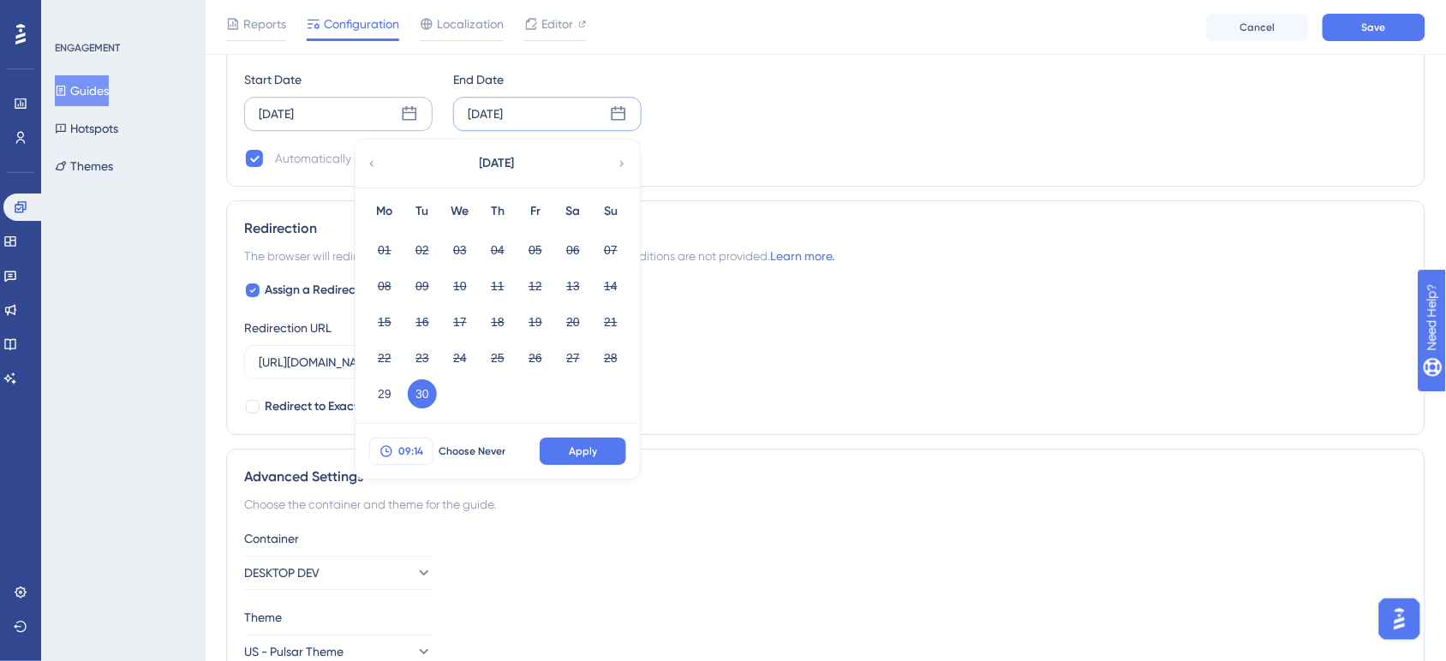
click at [404, 450] on span "09:14" at bounding box center [410, 451] width 25 height 14
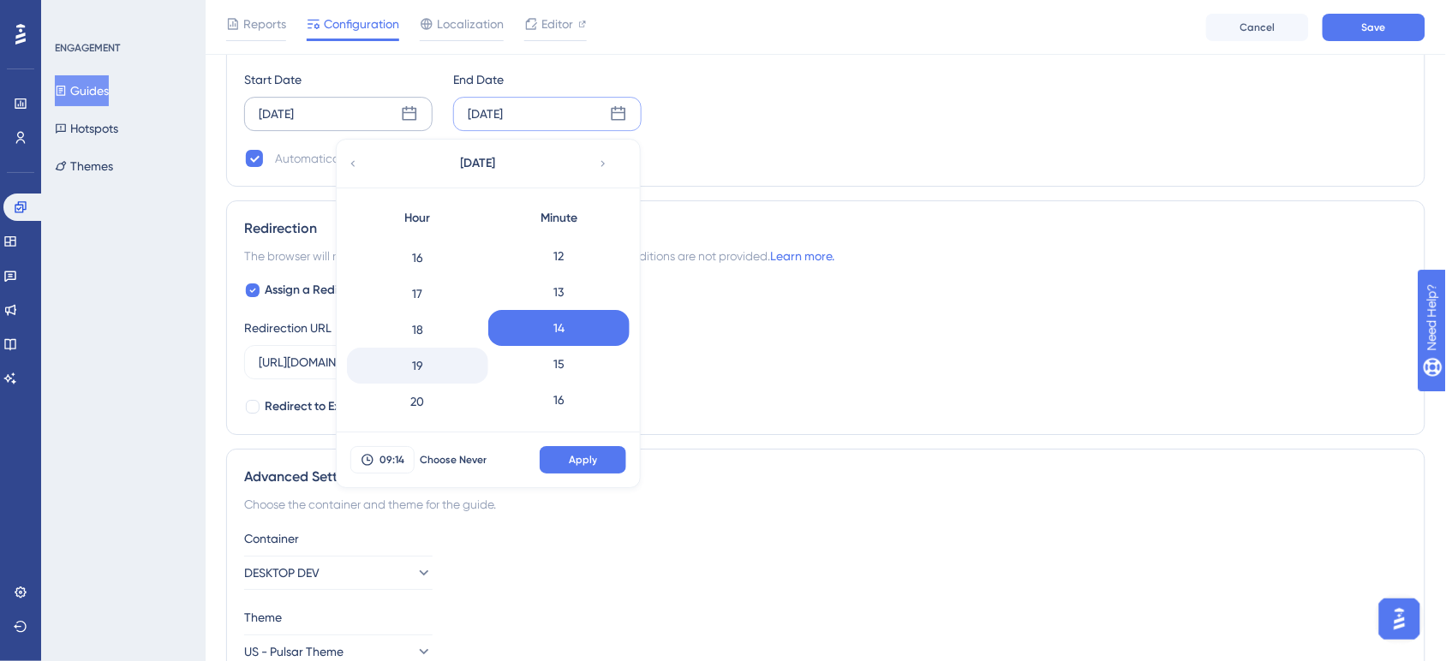
scroll to position [679, 0]
click at [426, 399] on div "23" at bounding box center [417, 402] width 141 height 36
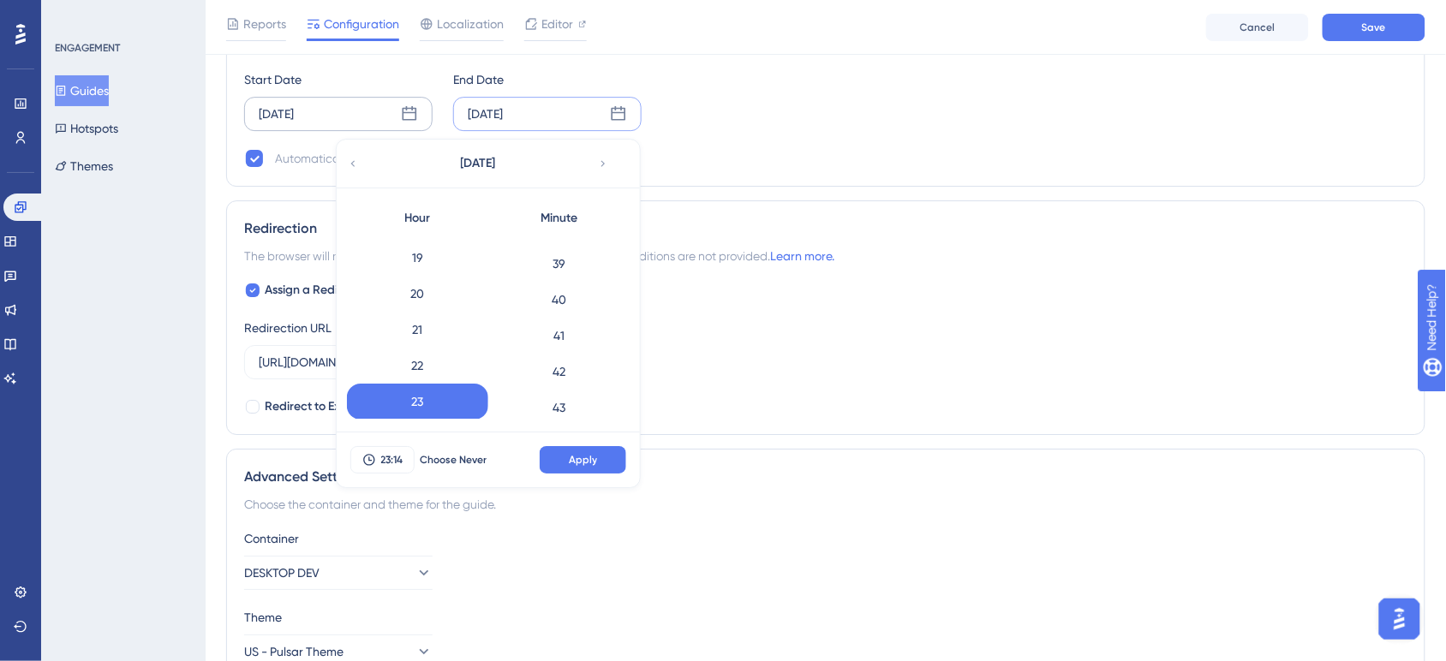
scroll to position [1975, 0]
click at [576, 412] on div "59" at bounding box center [558, 401] width 141 height 36
click at [592, 458] on span "Apply" at bounding box center [583, 460] width 28 height 14
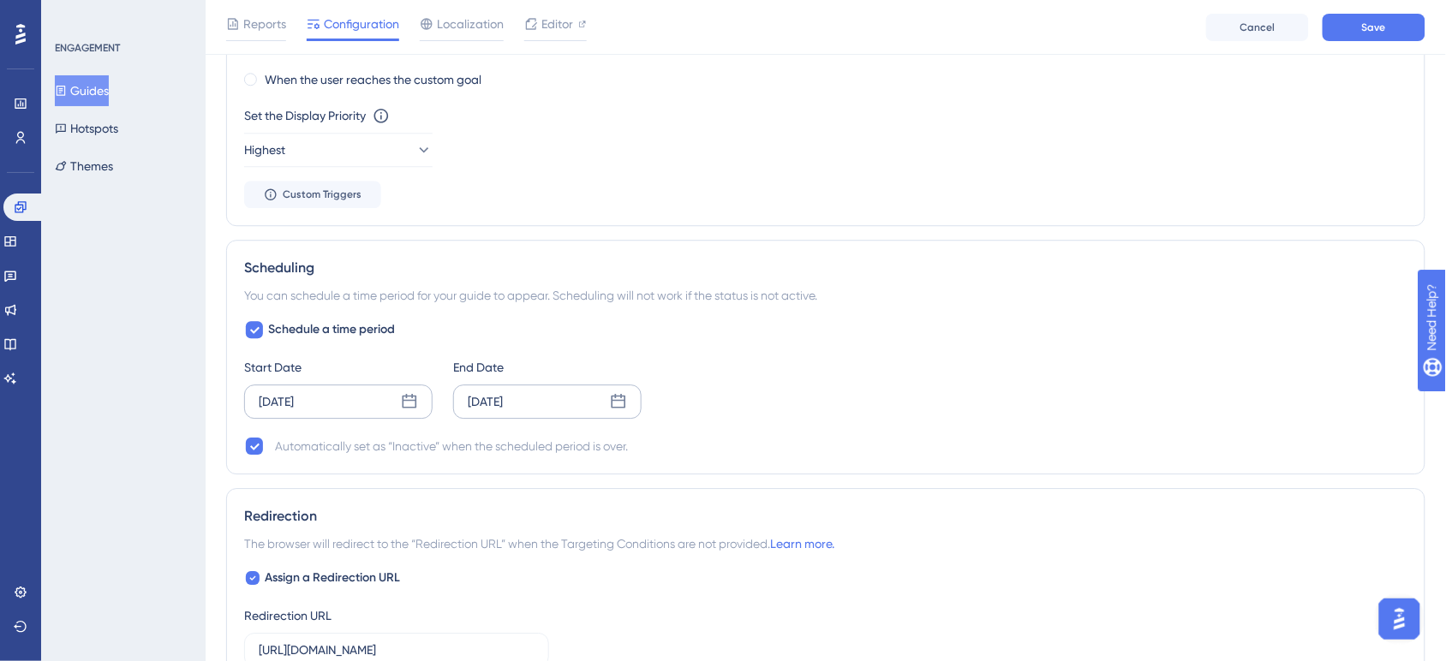
scroll to position [1670, 0]
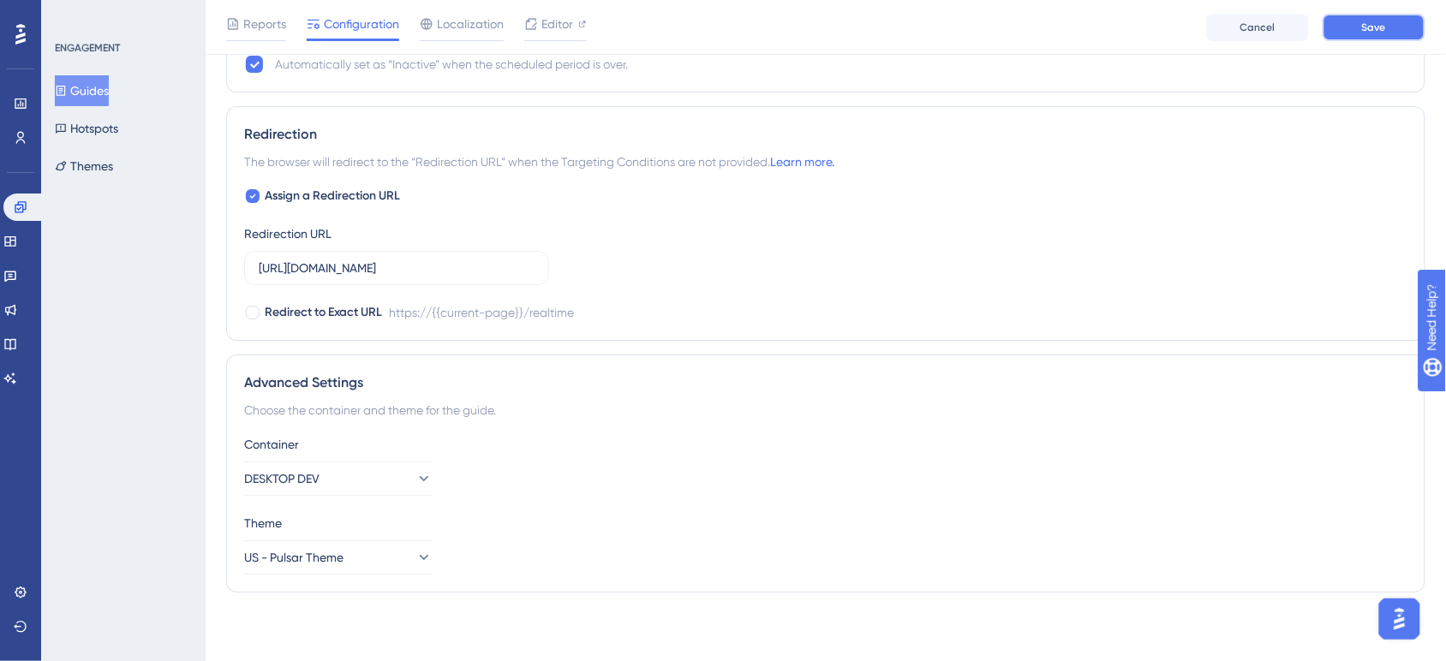
click at [1363, 27] on span "Save" at bounding box center [1374, 28] width 24 height 14
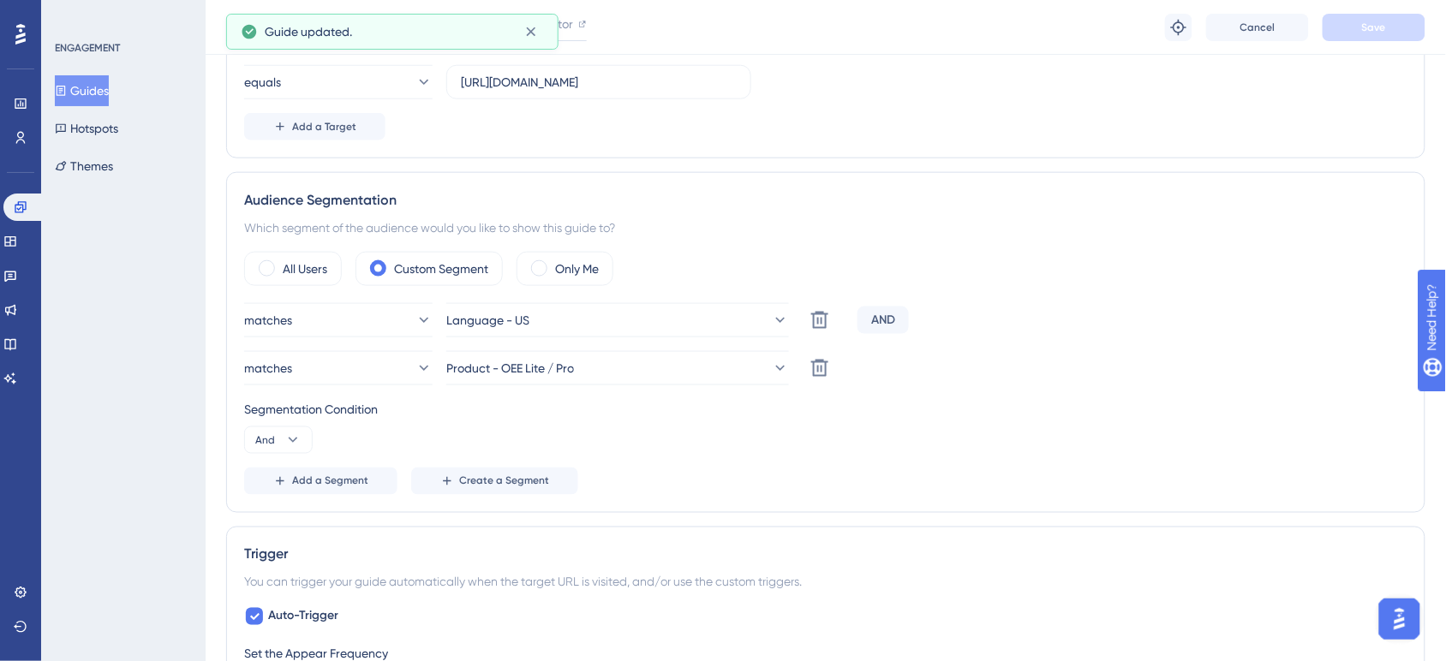
scroll to position [0, 0]
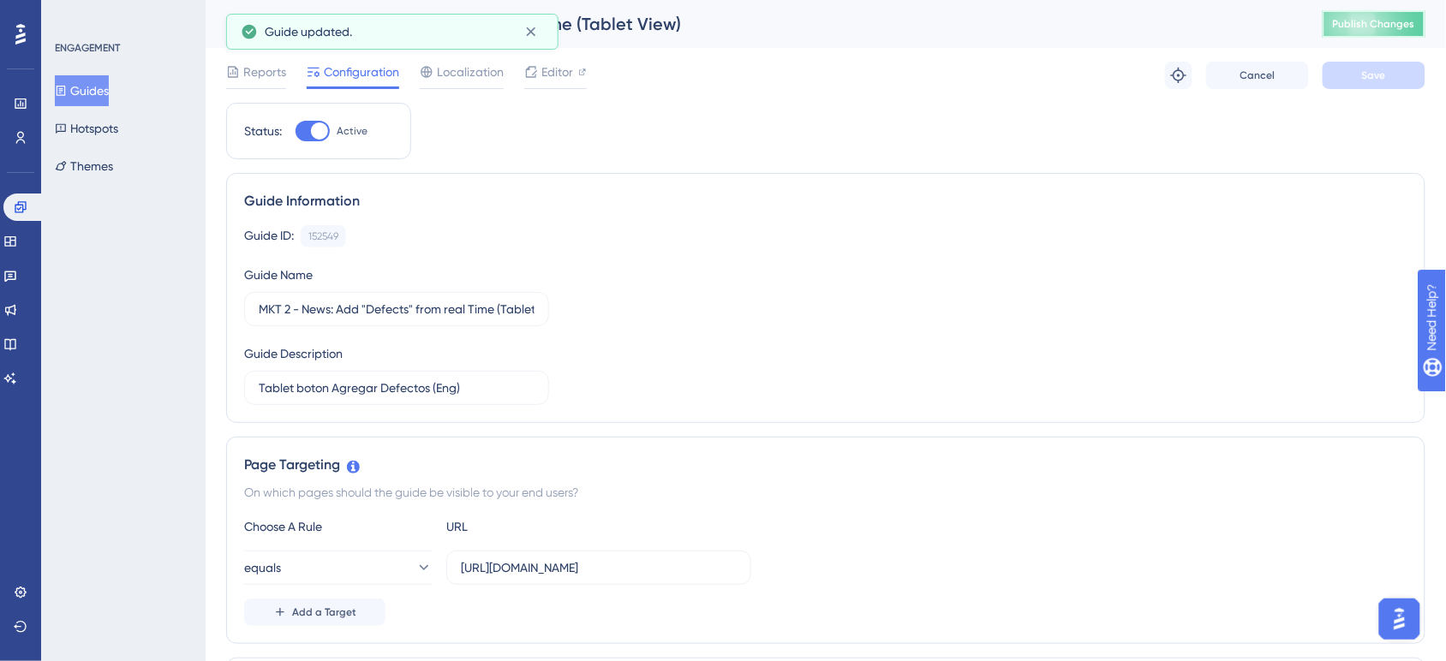
click at [1398, 23] on span "Publish Changes" at bounding box center [1374, 24] width 82 height 14
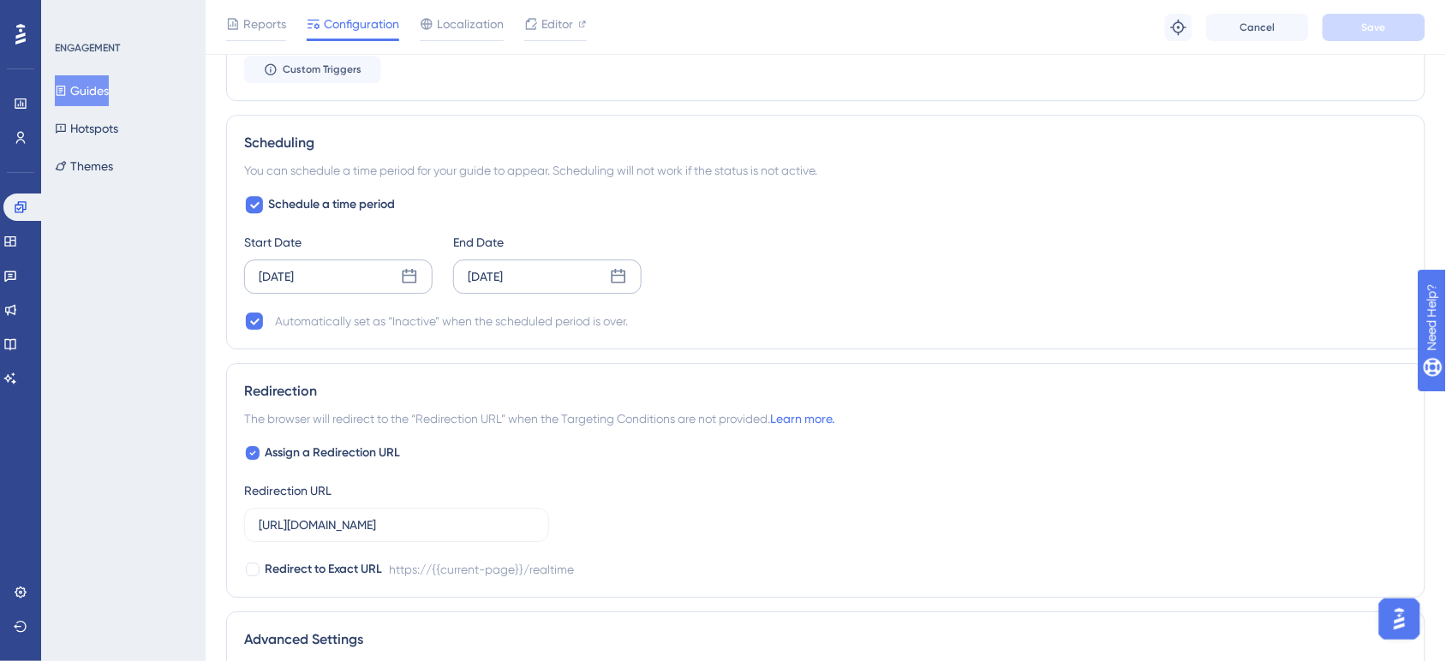
scroll to position [1499, 0]
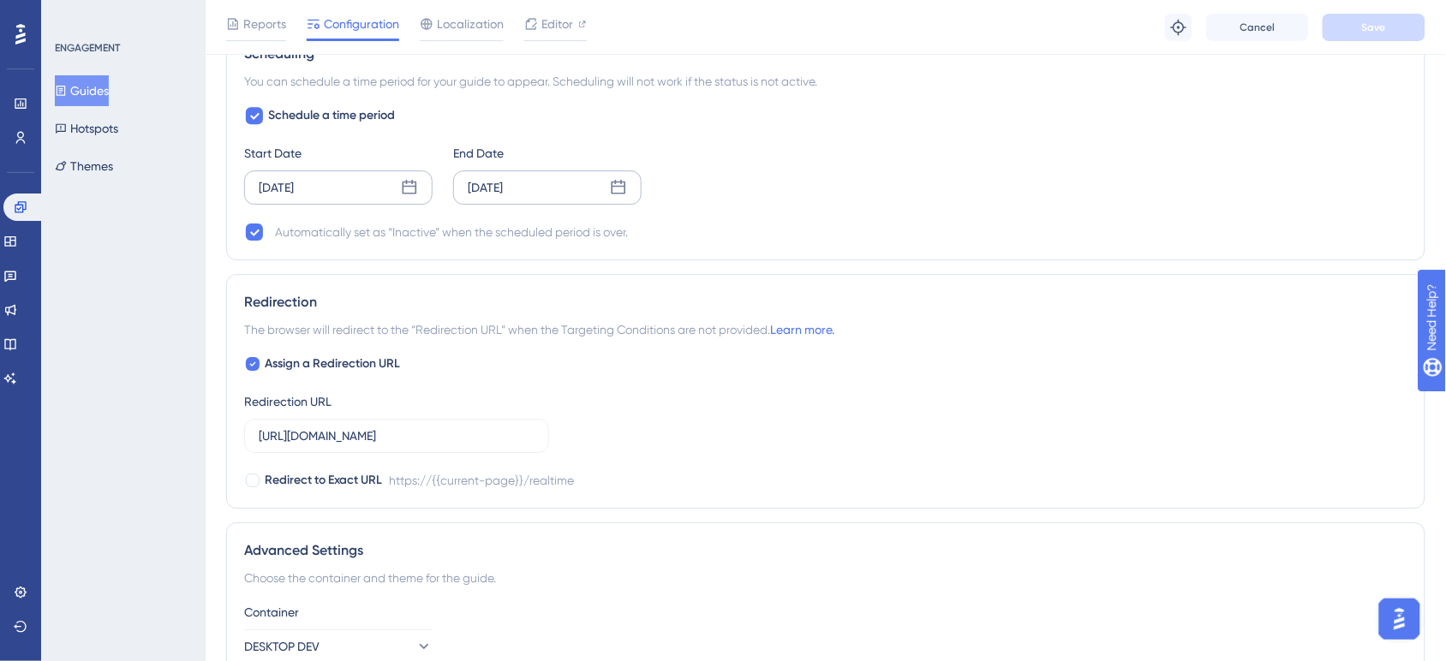
click at [598, 188] on div "[DATE]" at bounding box center [547, 187] width 188 height 34
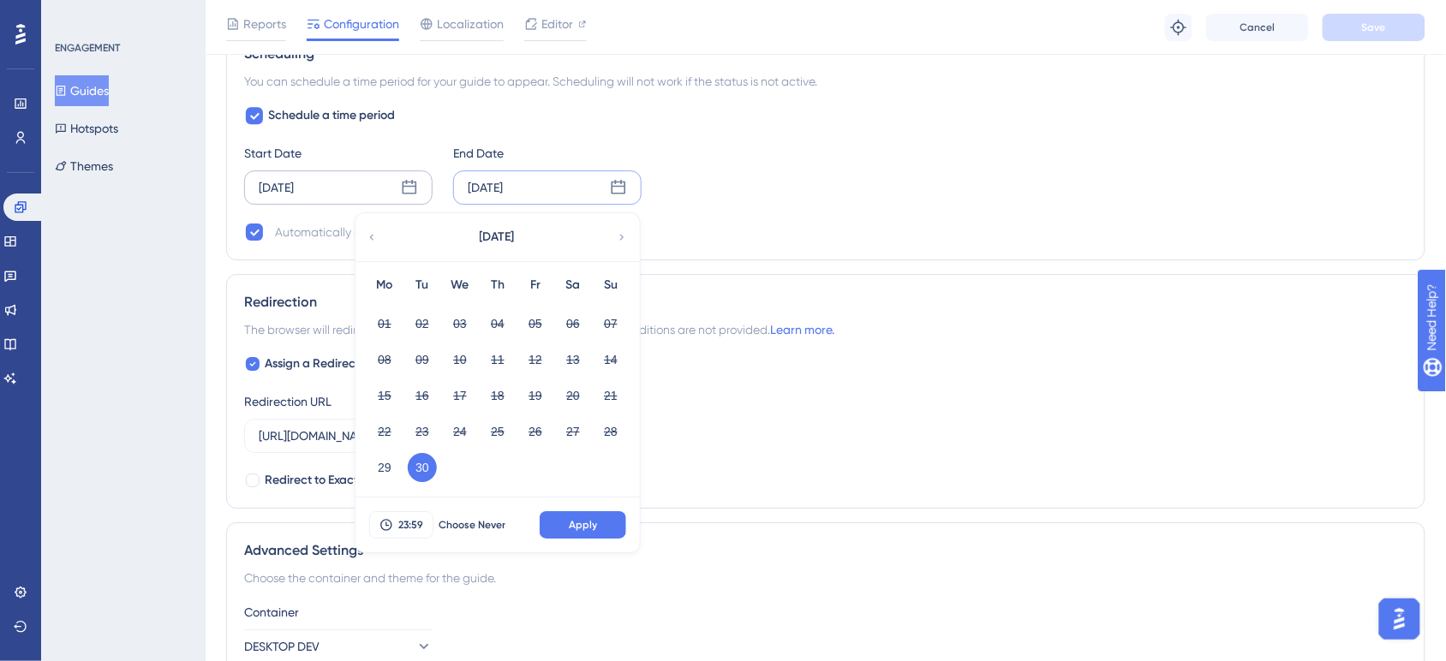
click at [970, 322] on div "The browser will redirect to the “Redirection URL” when the Targeting Condition…" at bounding box center [825, 329] width 1163 height 21
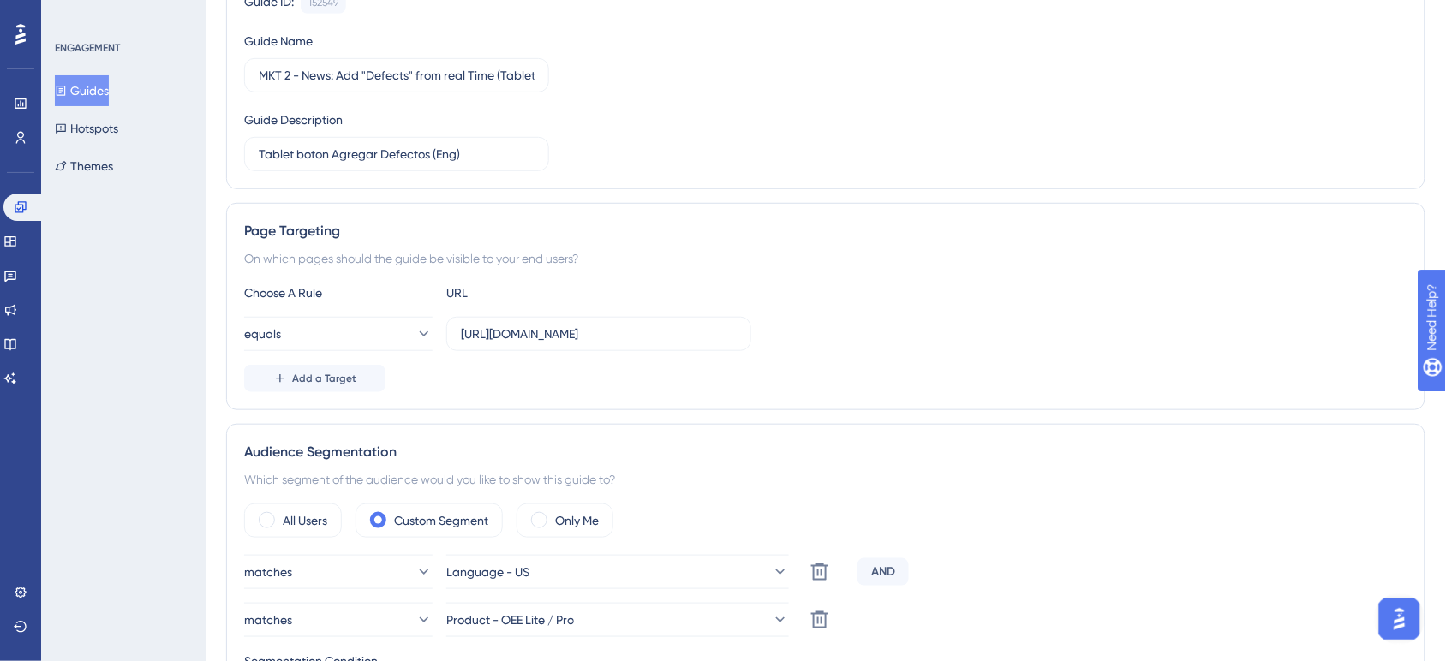
scroll to position [0, 0]
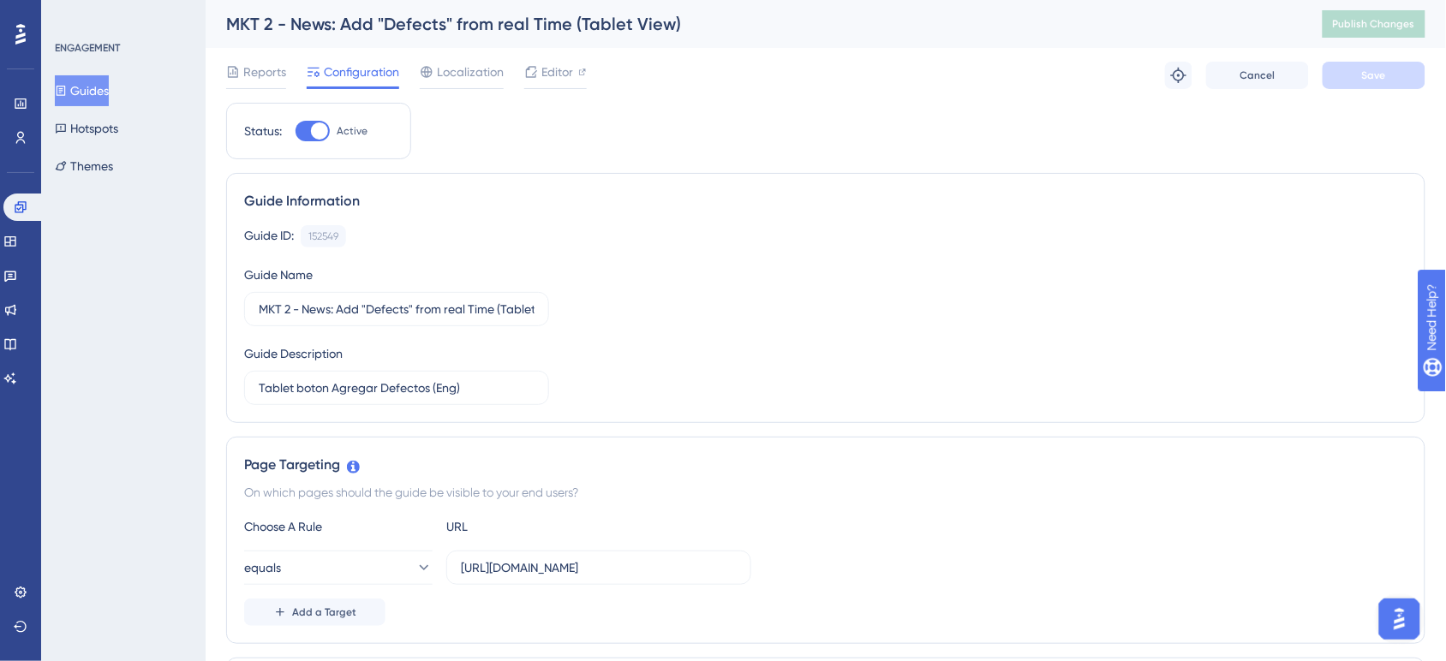
click at [86, 80] on button "Guides" at bounding box center [82, 90] width 54 height 31
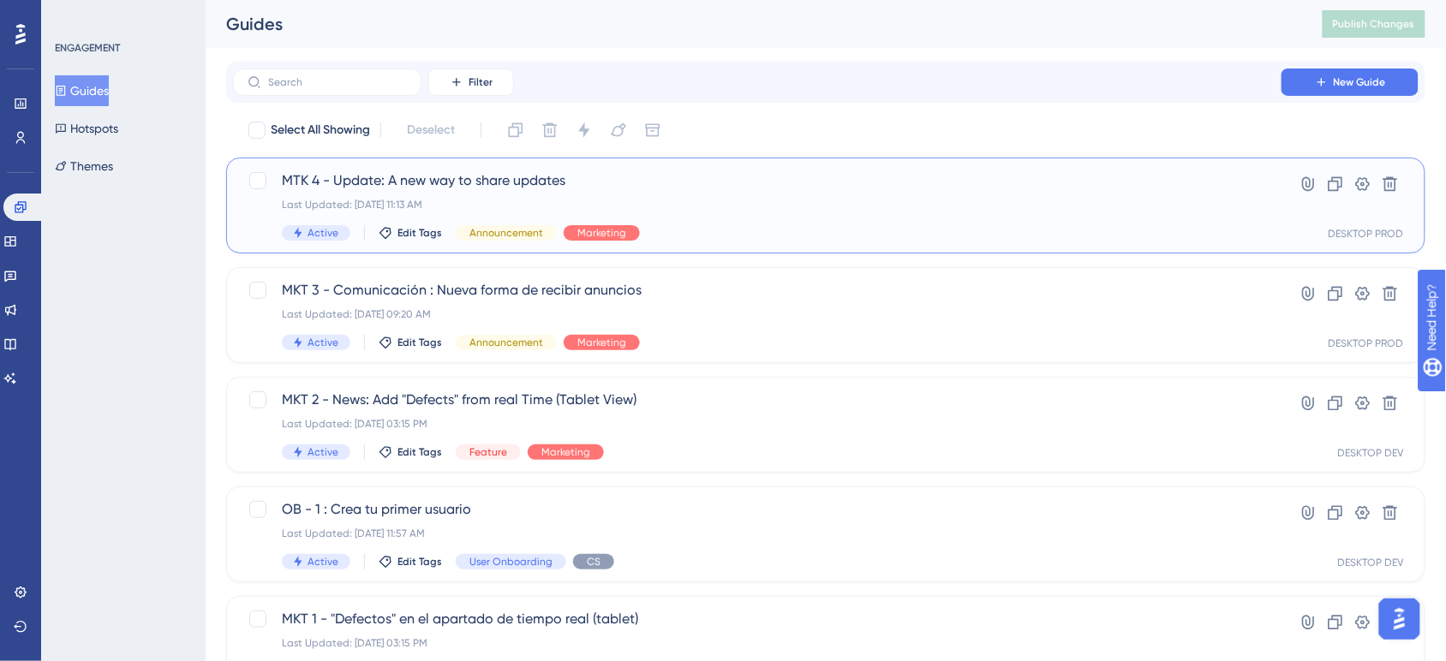
click at [759, 220] on div "MTK 4 - Update: A new way to share updates Last Updated: [DATE] 11:13 AM Active…" at bounding box center [757, 205] width 951 height 70
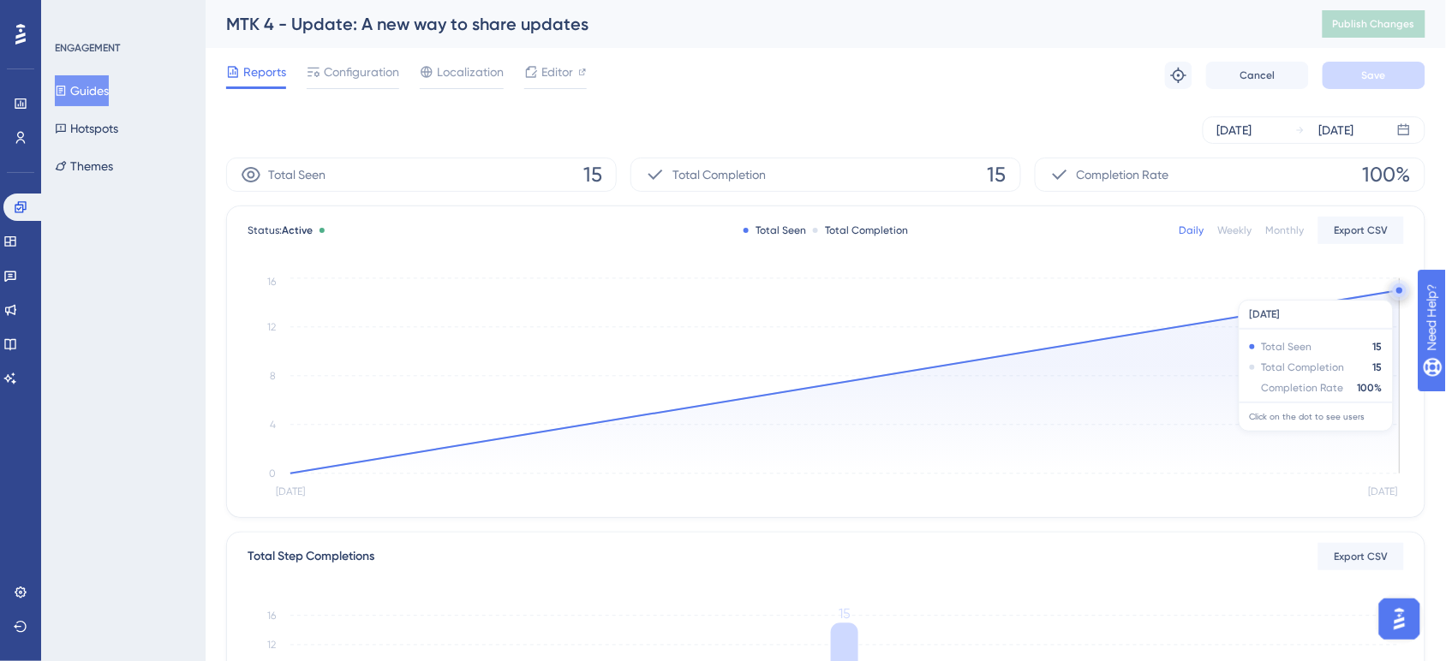
click at [1398, 291] on circle at bounding box center [1399, 291] width 6 height 6
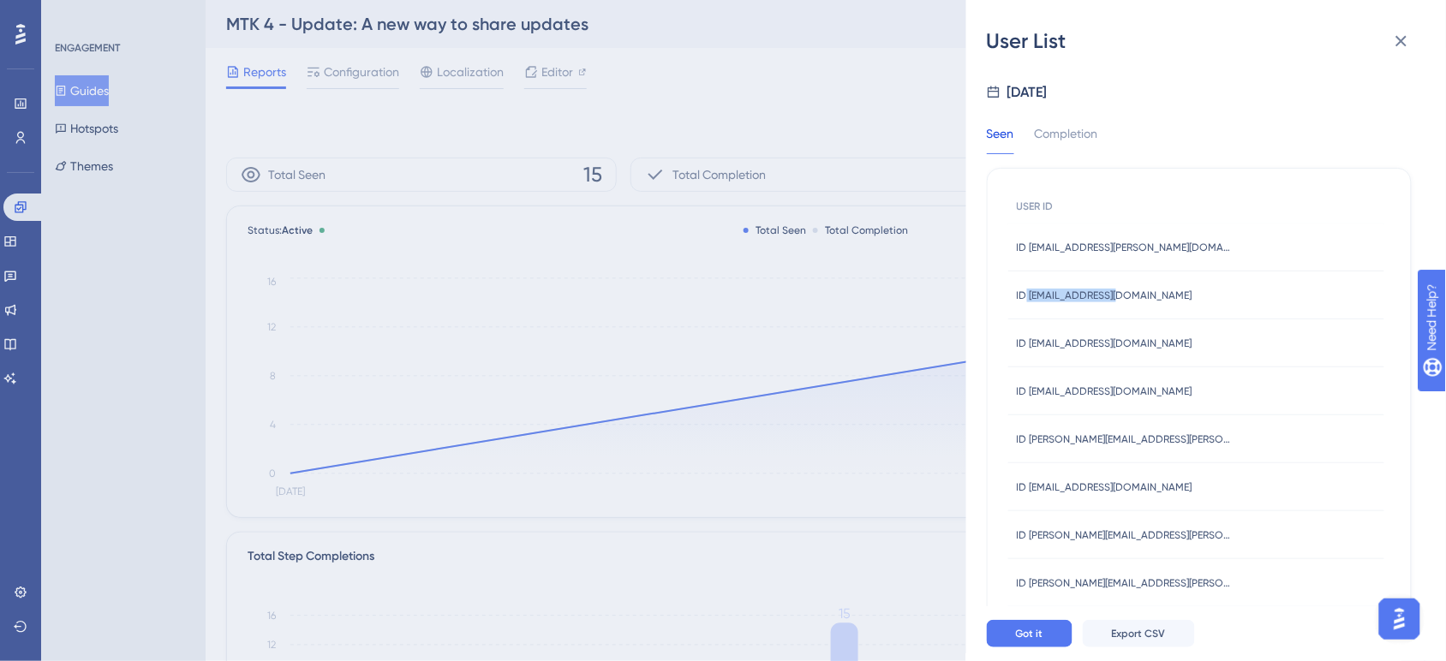
drag, startPoint x: 1024, startPoint y: 296, endPoint x: 1130, endPoint y: 291, distance: 106.3
click at [1130, 291] on div "ID [EMAIL_ADDRESS][DOMAIN_NAME] ID [EMAIL_ADDRESS][DOMAIN_NAME]" at bounding box center [1196, 295] width 376 height 48
click at [1190, 140] on div "Seen Completion" at bounding box center [1199, 138] width 425 height 31
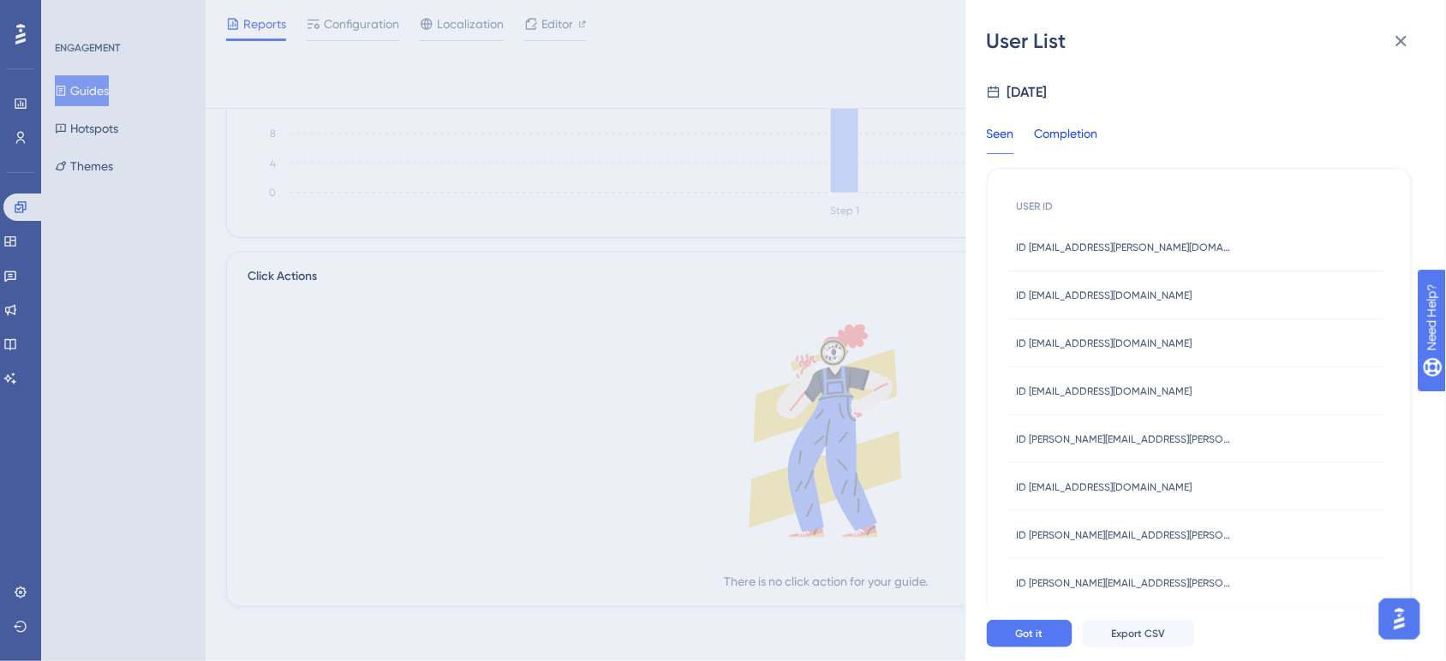
click at [1072, 147] on div "Completion" at bounding box center [1066, 138] width 63 height 31
drag, startPoint x: 1162, startPoint y: 244, endPoint x: 1029, endPoint y: 249, distance: 133.7
click at [1029, 249] on div "ID [EMAIL_ADDRESS][PERSON_NAME][DOMAIN_NAME] ID [EMAIL_ADDRESS][PERSON_NAME][DO…" at bounding box center [1196, 248] width 376 height 48
copy span "[EMAIL_ADDRESS][PERSON_NAME][DOMAIN_NAME]"
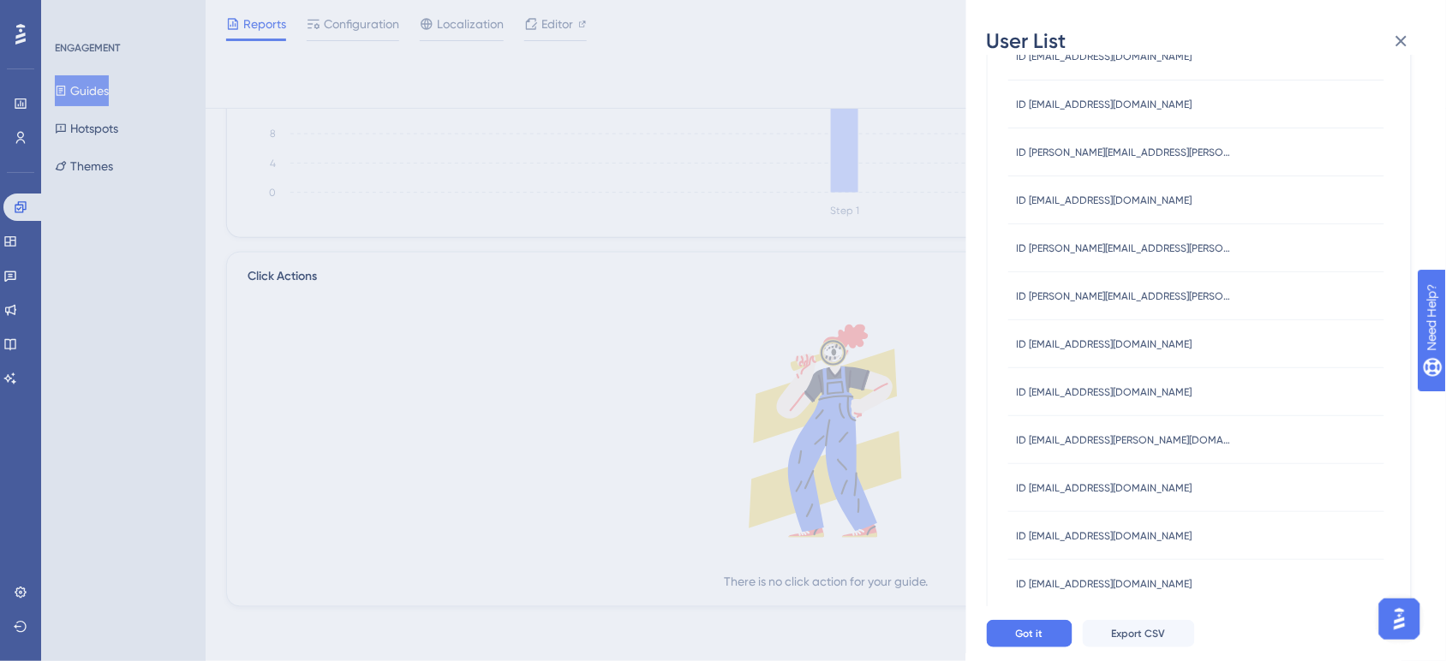
scroll to position [361, 0]
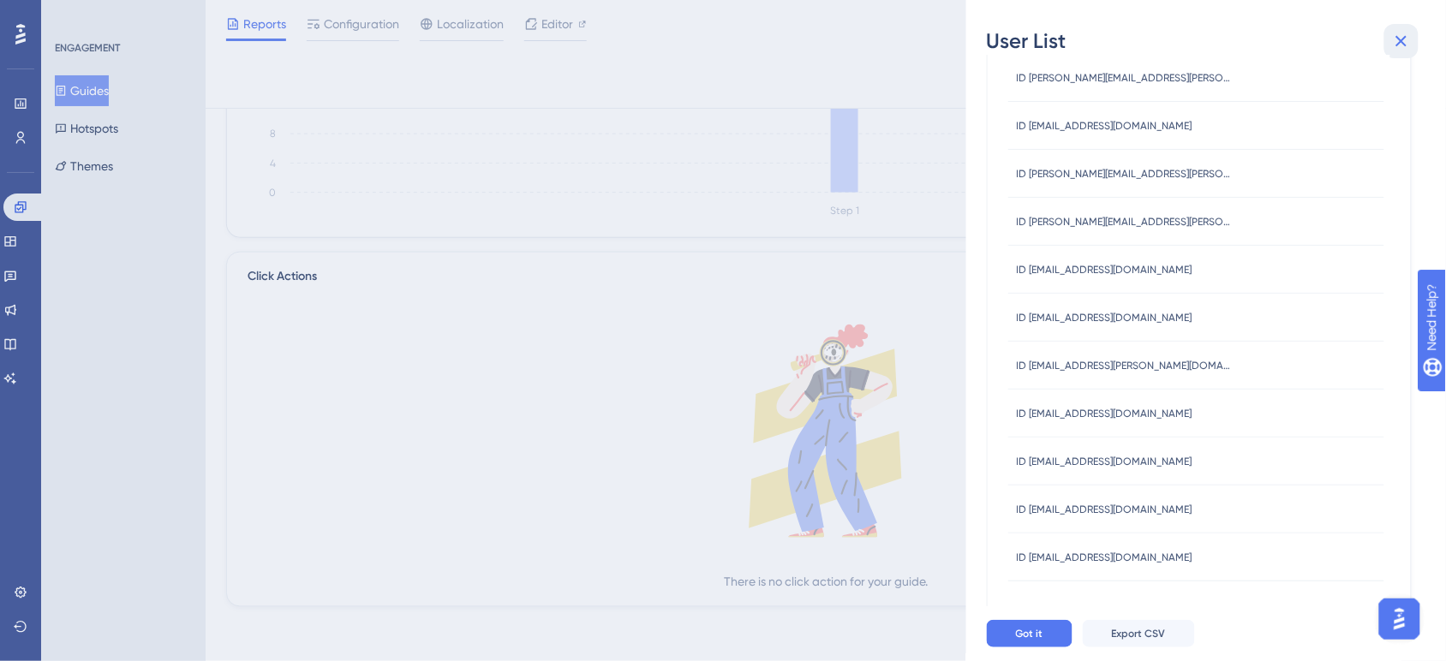
click at [1393, 49] on icon at bounding box center [1401, 41] width 21 height 21
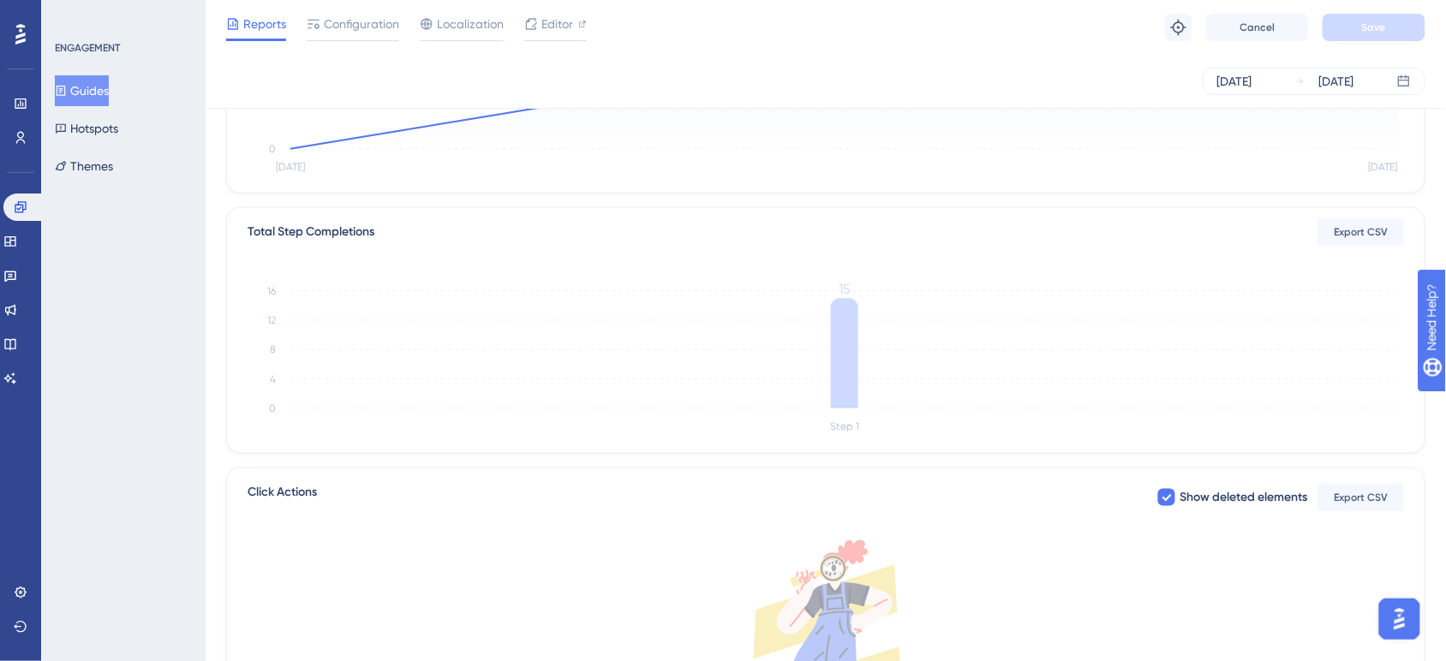
scroll to position [0, 0]
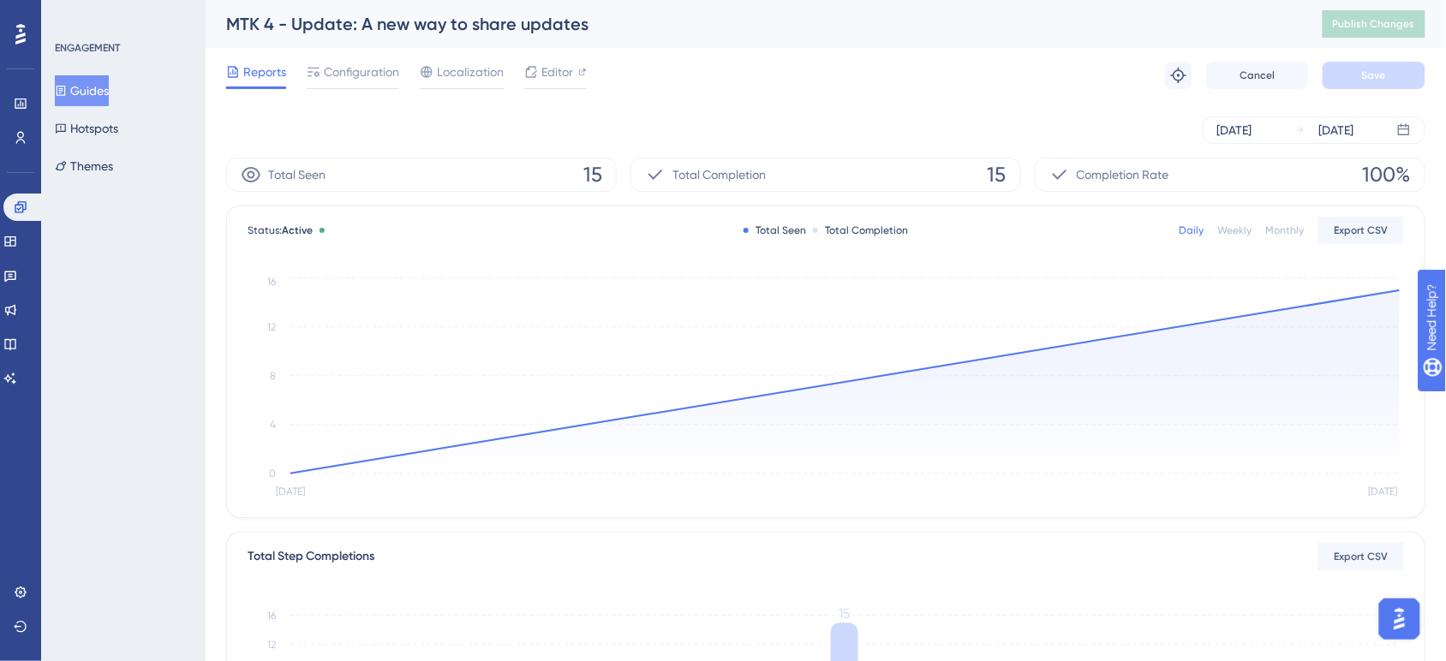
click at [103, 96] on button "Guides" at bounding box center [82, 90] width 54 height 31
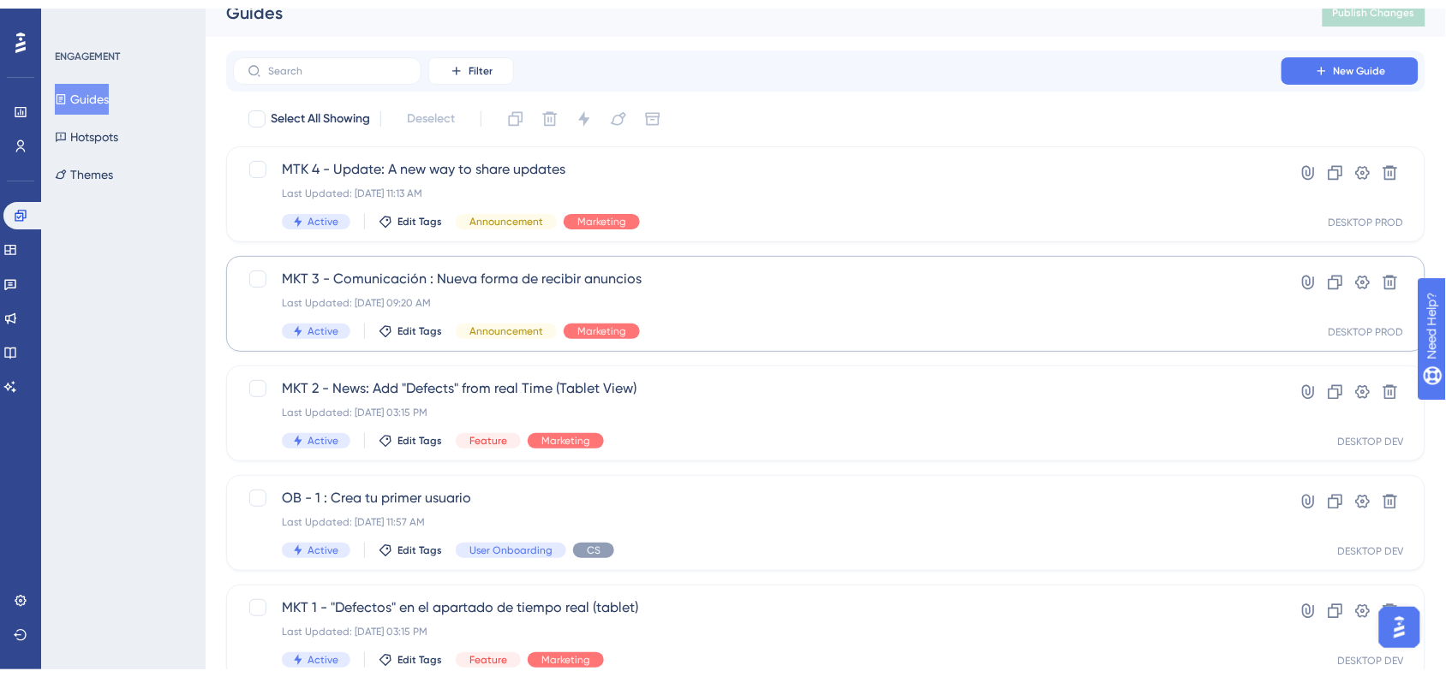
scroll to position [69, 0]
